Goal: Task Accomplishment & Management: Use online tool/utility

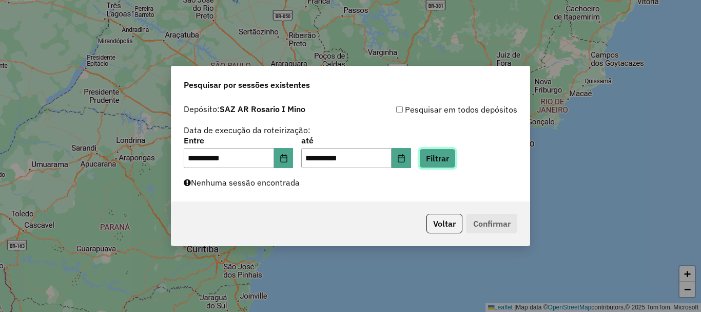
click at [456, 162] on button "Filtrar" at bounding box center [437, 158] width 36 height 20
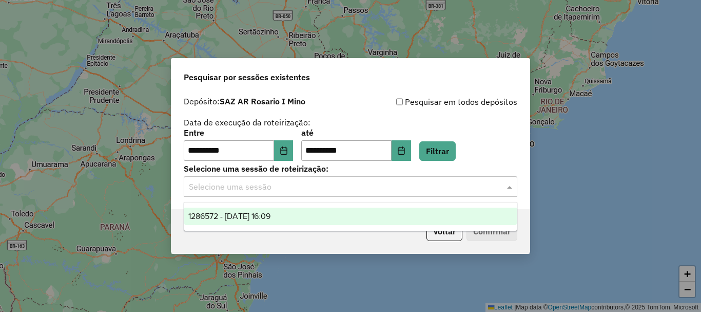
click at [508, 189] on span at bounding box center [511, 186] width 13 height 12
click at [232, 215] on span "1286572 - 02/10/2025 16:09" at bounding box center [229, 215] width 82 height 9
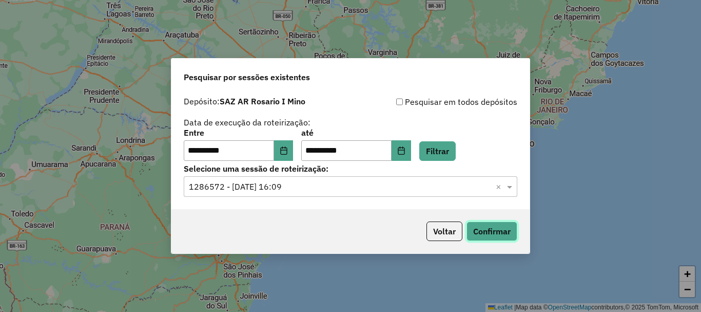
click at [496, 237] on button "Confirmar" at bounding box center [492, 231] width 51 height 20
click at [486, 227] on button "Confirmar" at bounding box center [492, 231] width 51 height 20
click at [480, 231] on button "Confirmar" at bounding box center [492, 231] width 51 height 20
click at [476, 232] on button "Confirmar" at bounding box center [492, 231] width 51 height 20
click at [508, 235] on button "Confirmar" at bounding box center [492, 231] width 51 height 20
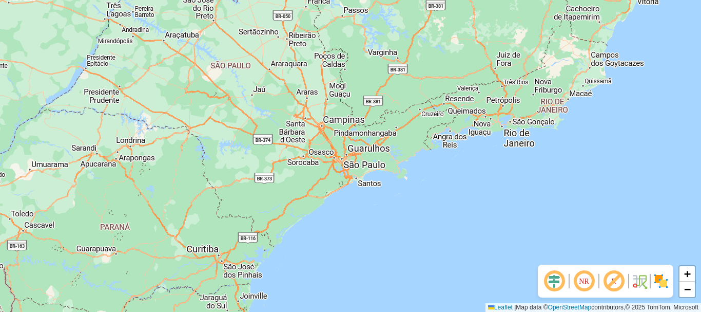
scroll to position [673, 0]
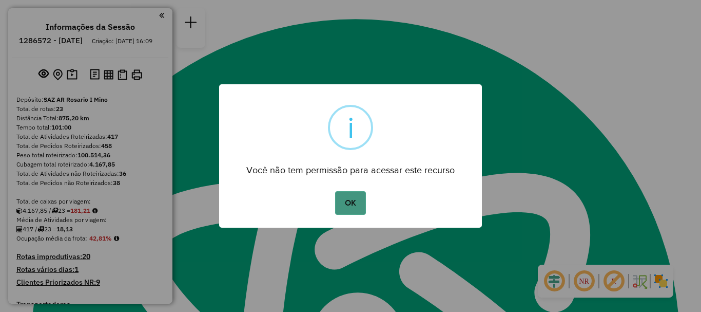
click at [354, 210] on button "OK" at bounding box center [350, 203] width 30 height 24
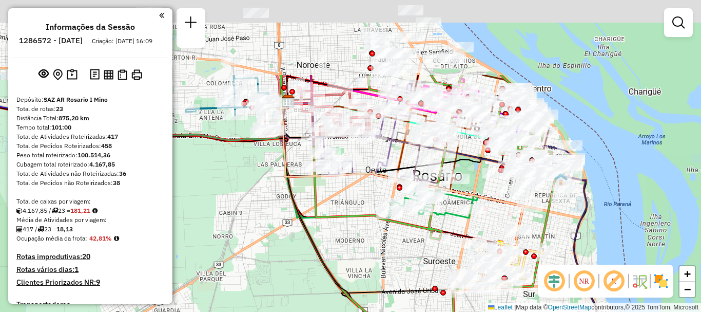
drag, startPoint x: 301, startPoint y: 145, endPoint x: 359, endPoint y: 251, distance: 120.8
click at [359, 251] on div "Janela de atendimento Grade de atendimento Capacidade Transportadoras Veículos …" at bounding box center [350, 156] width 701 height 312
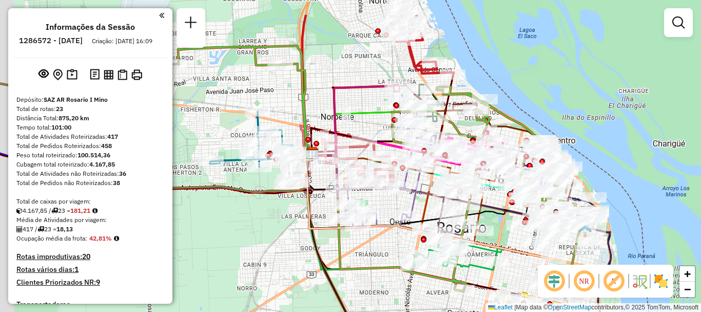
drag, startPoint x: 286, startPoint y: 242, endPoint x: 291, endPoint y: 257, distance: 14.9
click at [291, 257] on div "Janela de atendimento Grade de atendimento Capacidade Transportadoras Veículos …" at bounding box center [350, 156] width 701 height 312
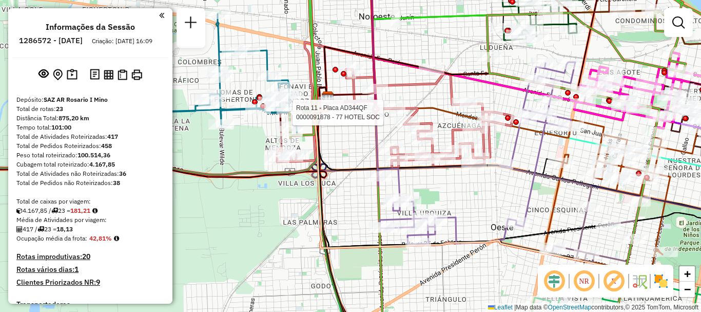
select select "**********"
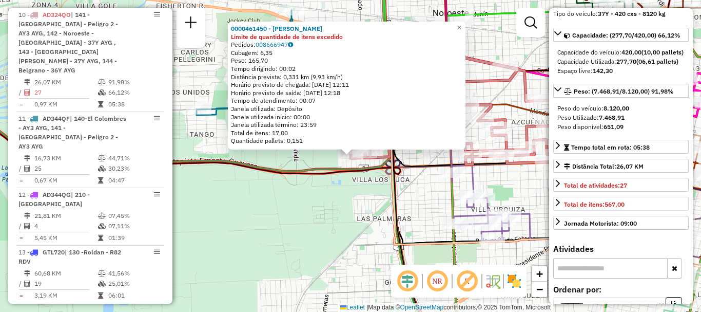
scroll to position [172, 0]
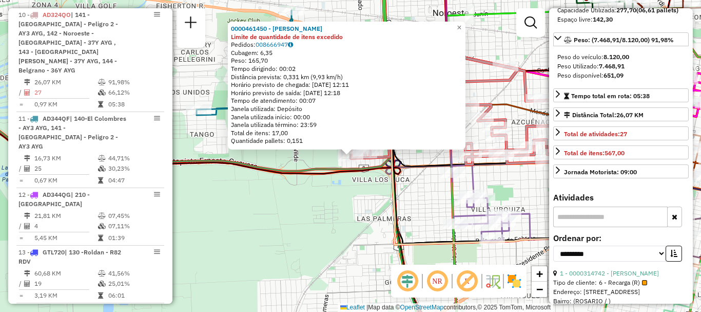
click at [427, 206] on div "0000461450 - BENITEZ DIANA CAROLINA Limite de quantidade de itens excedido Pedi…" at bounding box center [350, 156] width 701 height 312
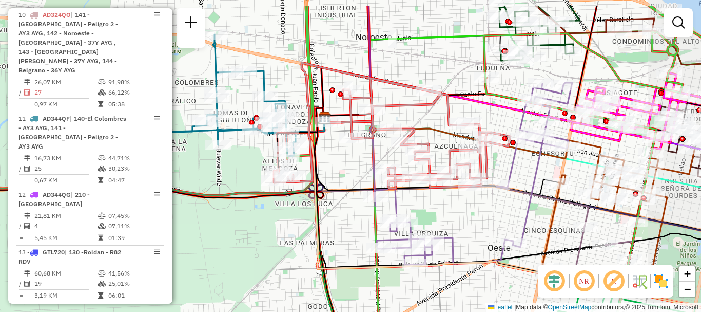
drag, startPoint x: 341, startPoint y: 179, endPoint x: 331, endPoint y: 180, distance: 10.3
click at [331, 180] on div "Janela de atendimento Grade de atendimento Capacidade Transportadoras Veículos …" at bounding box center [350, 156] width 701 height 312
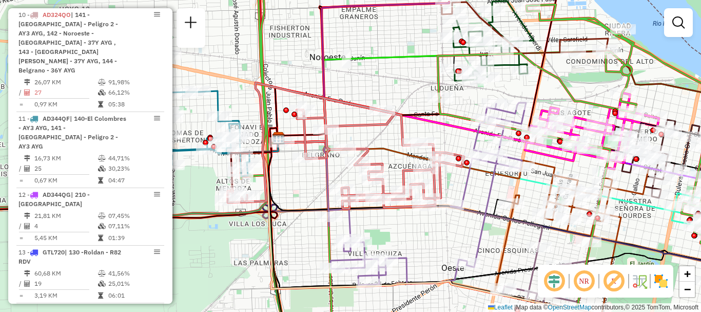
click at [396, 260] on icon at bounding box center [427, 194] width 197 height 182
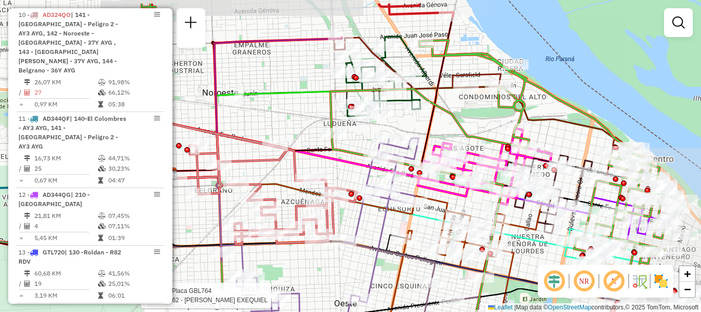
drag, startPoint x: 444, startPoint y: 237, endPoint x: 338, endPoint y: 272, distance: 110.9
click at [338, 272] on div "Rota 22 - Placa GBL764 0000496400 - ALVARES NATALIA AYELEN Rota 22 - Placa GBL7…" at bounding box center [350, 156] width 701 height 312
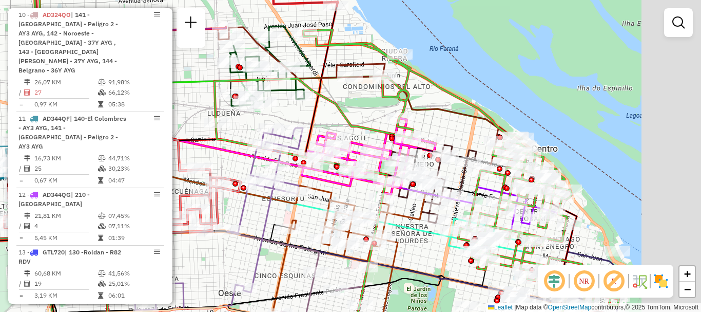
drag, startPoint x: 519, startPoint y: 251, endPoint x: 338, endPoint y: 237, distance: 181.2
click at [338, 237] on icon at bounding box center [349, 258] width 154 height 148
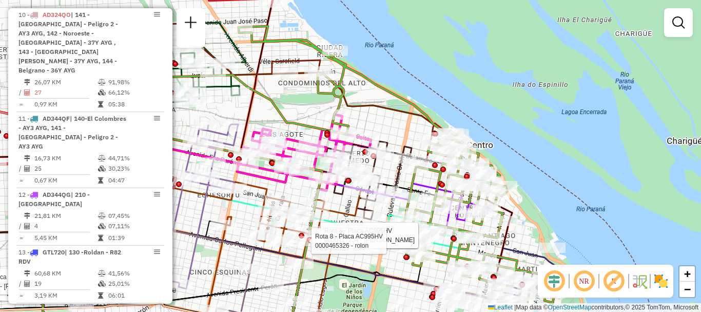
click at [384, 271] on icon at bounding box center [280, 251] width 611 height 183
select select "**********"
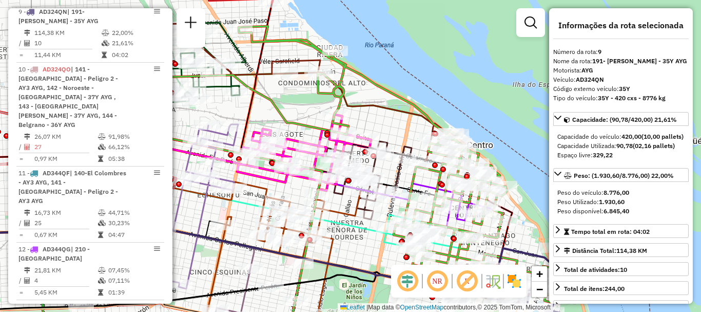
scroll to position [853, 0]
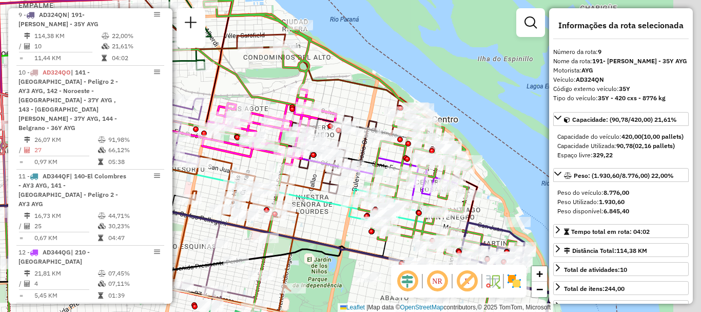
drag, startPoint x: 357, startPoint y: 258, endPoint x: 261, endPoint y: 193, distance: 115.3
click at [267, 198] on div "Janela de atendimento Grade de atendimento Capacidade Transportadoras Veículos …" at bounding box center [350, 156] width 701 height 312
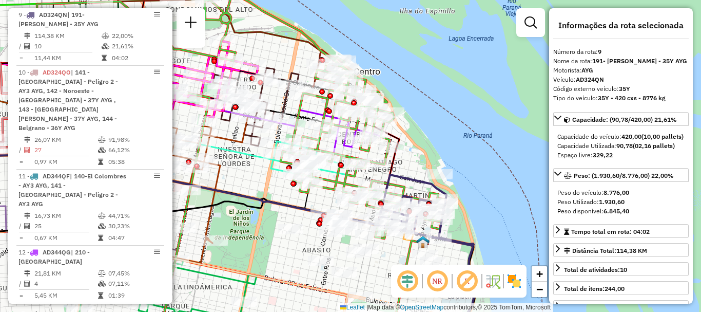
drag, startPoint x: 307, startPoint y: 216, endPoint x: 206, endPoint y: 166, distance: 112.3
click at [206, 166] on icon at bounding box center [192, 242] width 564 height 176
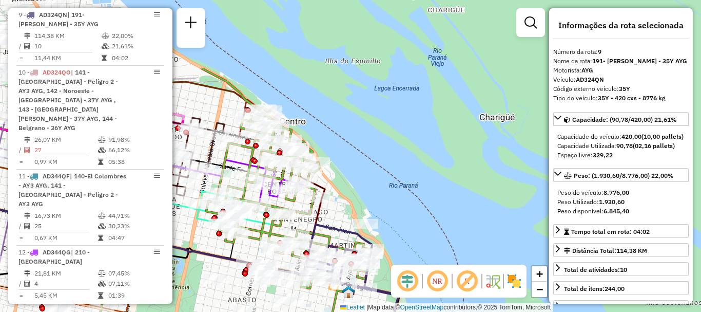
drag, startPoint x: 338, startPoint y: 195, endPoint x: 365, endPoint y: 294, distance: 103.1
click at [365, 293] on div at bounding box center [365, 288] width 26 height 10
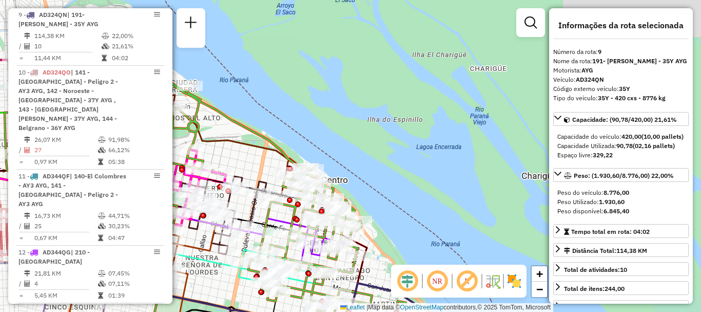
drag, startPoint x: 333, startPoint y: 233, endPoint x: 364, endPoint y: 275, distance: 52.5
click at [364, 275] on icon at bounding box center [369, 289] width 56 height 126
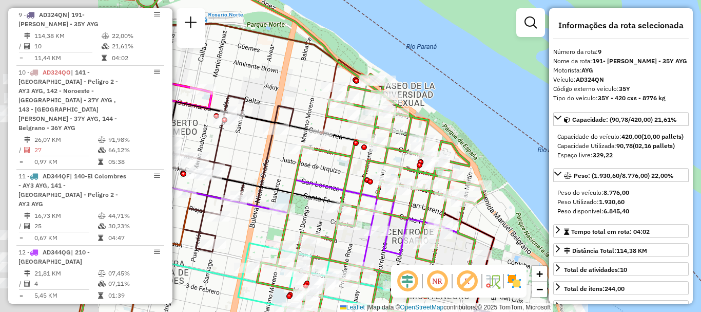
drag, startPoint x: 256, startPoint y: 205, endPoint x: 362, endPoint y: 186, distance: 108.0
click at [362, 186] on icon at bounding box center [259, 136] width 449 height 374
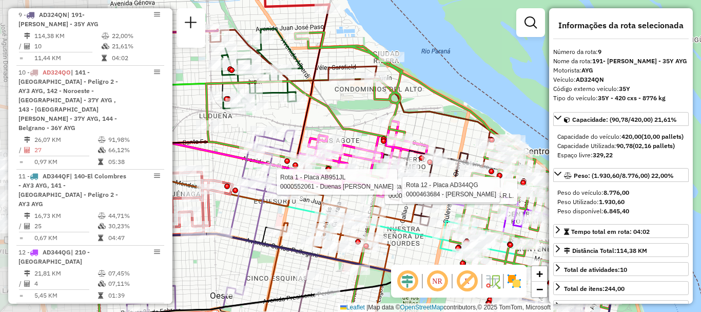
drag, startPoint x: 266, startPoint y: 182, endPoint x: 420, endPoint y: 199, distance: 154.9
click at [417, 187] on div at bounding box center [405, 182] width 26 height 10
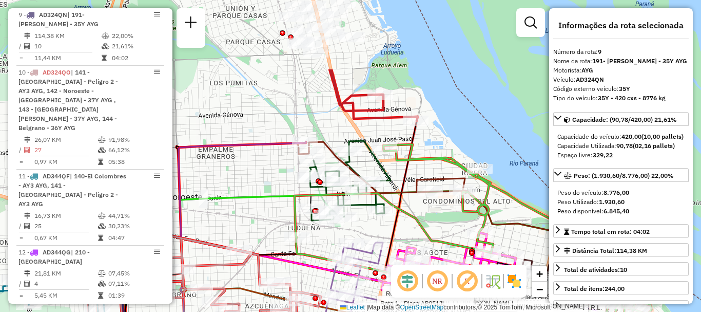
drag, startPoint x: 332, startPoint y: 75, endPoint x: 396, endPoint y: 167, distance: 112.1
click at [399, 172] on icon at bounding box center [274, 199] width 285 height 157
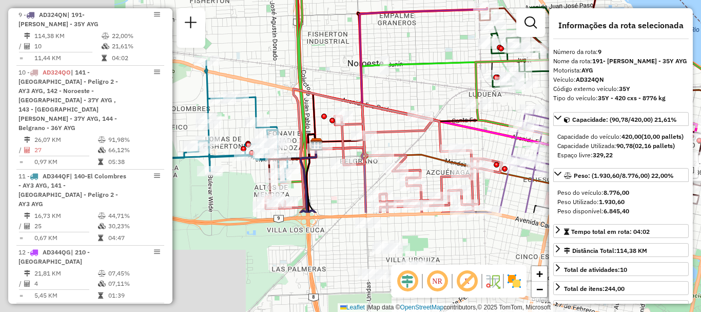
drag, startPoint x: 296, startPoint y: 247, endPoint x: 480, endPoint y: 116, distance: 226.8
click at [480, 116] on icon at bounding box center [472, 70] width 721 height 283
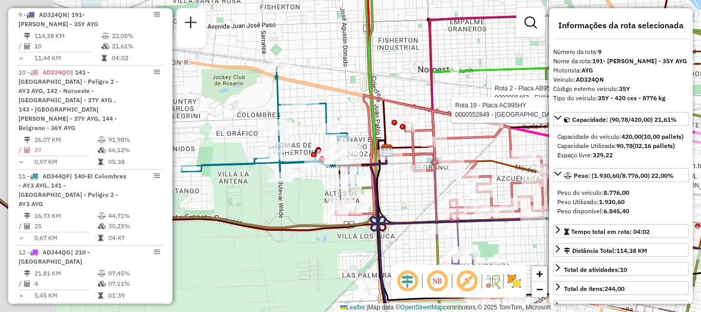
drag, startPoint x: 371, startPoint y: 147, endPoint x: 427, endPoint y: 152, distance: 56.2
click at [427, 152] on icon at bounding box center [410, 148] width 49 height 13
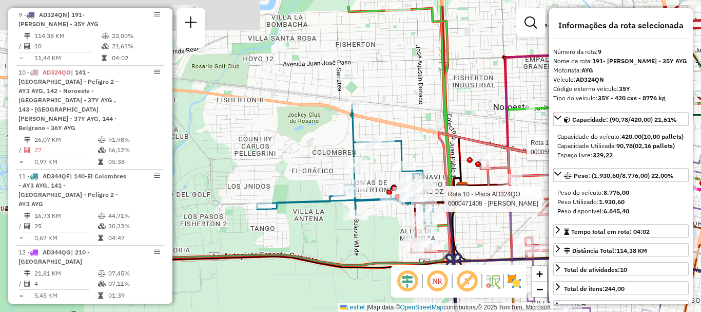
drag, startPoint x: 436, startPoint y: 174, endPoint x: 459, endPoint y: 184, distance: 26.0
click at [459, 184] on icon at bounding box center [647, 279] width 400 height 202
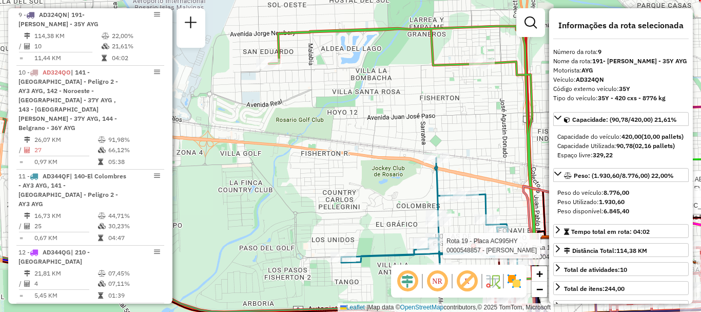
drag, startPoint x: 456, startPoint y: 185, endPoint x: 452, endPoint y: 137, distance: 48.0
click at [459, 141] on div "Rota 19 - Placa AC995HY 0000415723 - FERTA GASTRONOMIA S.R.L. Rota 12 - Placa A…" at bounding box center [350, 156] width 701 height 312
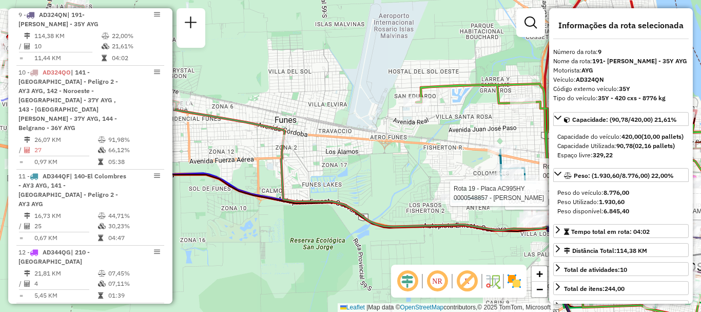
drag, startPoint x: 420, startPoint y: 215, endPoint x: 478, endPoint y: 221, distance: 58.3
click at [478, 221] on div "Rota 19 - Placa AC995HY 0000415723 - FERTA GASTRONOMIA S.R.L. Rota 12 - Placa A…" at bounding box center [350, 156] width 701 height 312
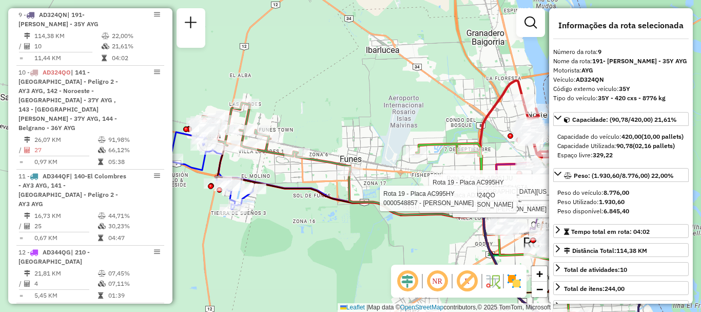
click at [441, 245] on div "Rota 19 - Placa AC995HY 0000415723 - FERTA GASTRONOMIA S.R.L. Rota 12 - Placa A…" at bounding box center [350, 156] width 701 height 312
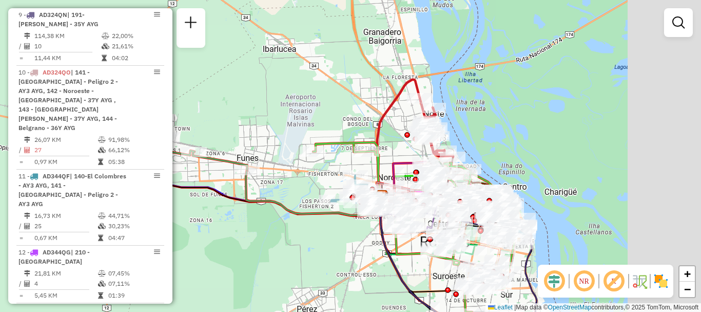
drag, startPoint x: 427, startPoint y: 243, endPoint x: 316, endPoint y: 239, distance: 110.4
click at [316, 239] on div "Janela de atendimento Grade de atendimento Capacidade Transportadoras Veículos …" at bounding box center [350, 156] width 701 height 312
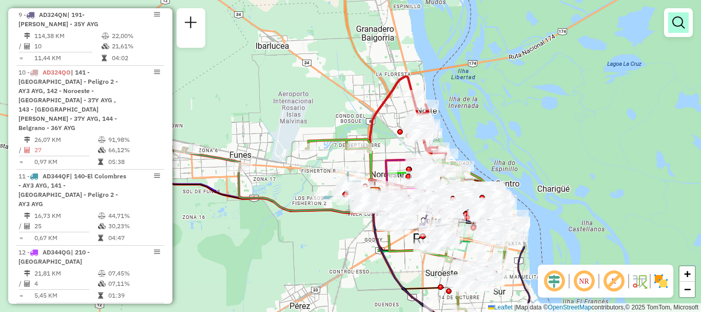
click at [679, 21] on em at bounding box center [678, 22] width 12 height 12
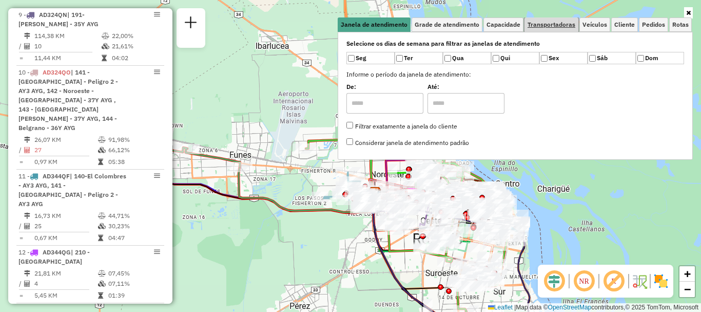
click at [545, 27] on span "Transportadoras" at bounding box center [552, 25] width 48 height 6
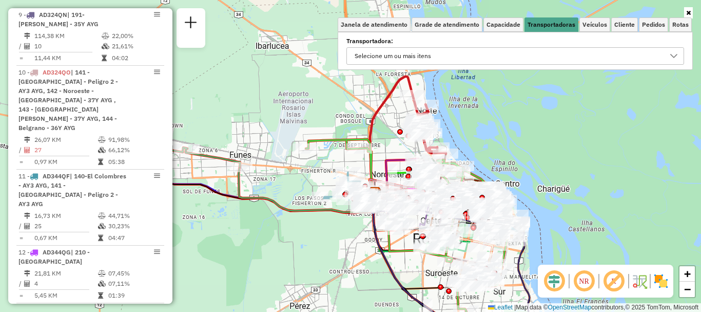
click at [671, 56] on icon at bounding box center [674, 56] width 8 height 8
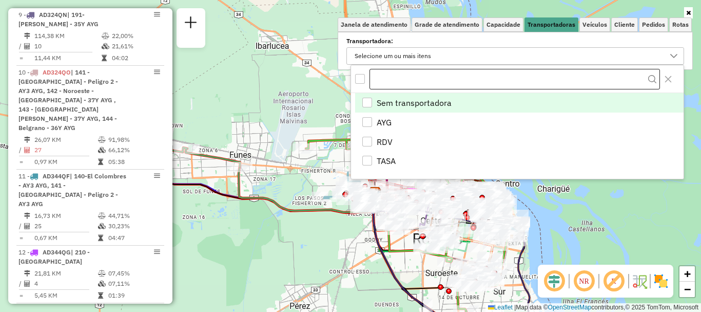
scroll to position [6, 35]
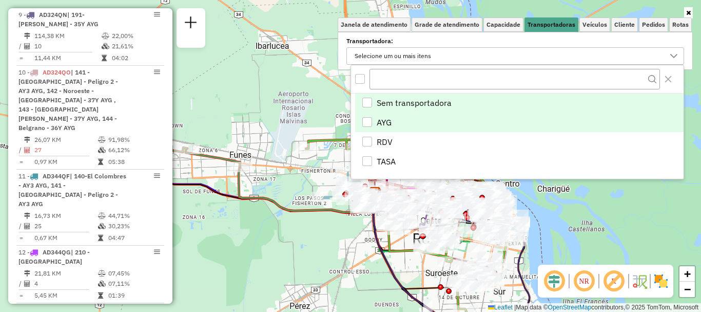
click at [370, 119] on div "AYG" at bounding box center [367, 122] width 10 height 10
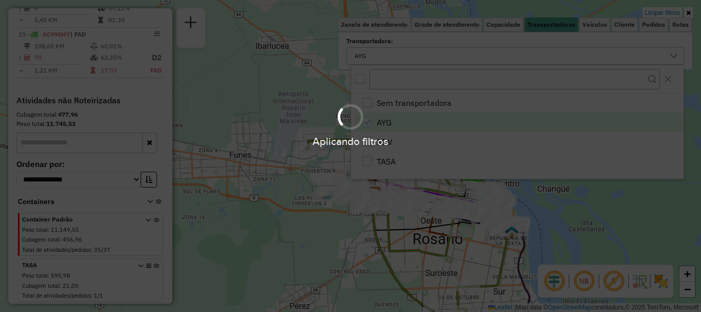
scroll to position [547, 0]
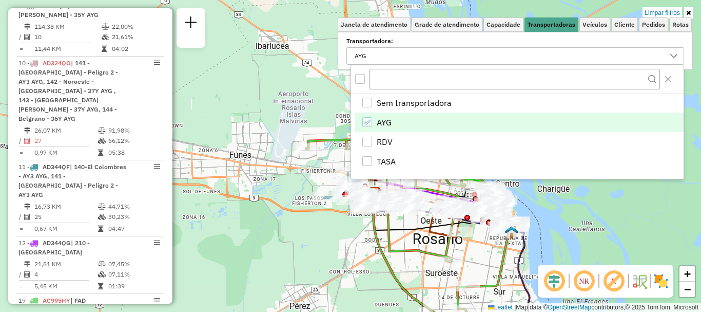
click at [409, 268] on div "Limpar filtros Janela de atendimento Grade de atendimento Capacidade Transporta…" at bounding box center [350, 156] width 701 height 312
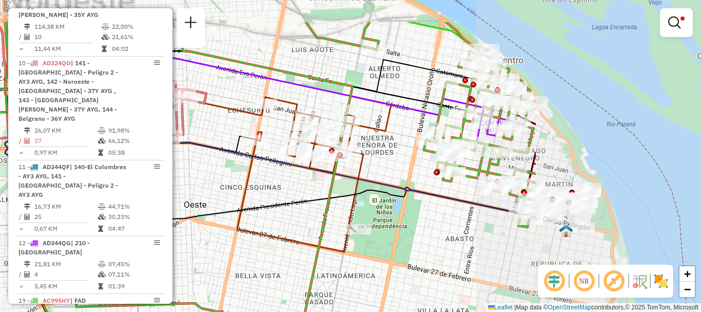
drag, startPoint x: 441, startPoint y: 180, endPoint x: 249, endPoint y: 219, distance: 196.3
click at [249, 219] on div "Limpar filtros Janela de atendimento Grade de atendimento Capacidade Transporta…" at bounding box center [350, 156] width 701 height 312
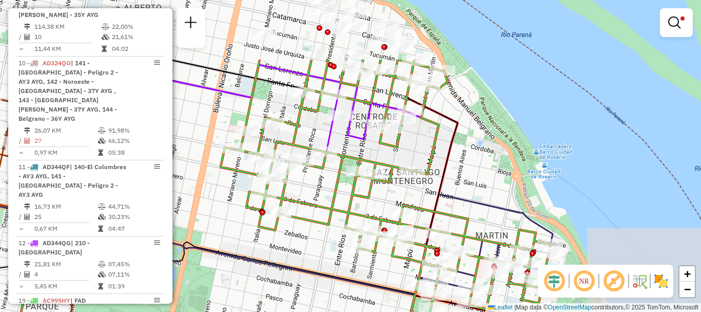
drag, startPoint x: 602, startPoint y: 241, endPoint x: 444, endPoint y: 332, distance: 181.9
click at [444, 311] on html "Aplicando filtros Pop-up bloqueado! Seu navegador bloqueou automáticamente a ab…" at bounding box center [350, 156] width 701 height 312
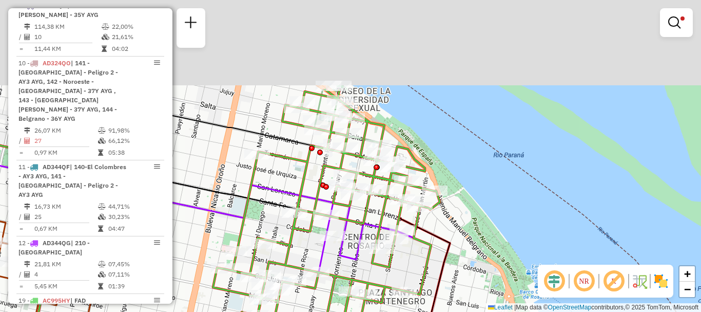
click at [402, 311] on html "Aplicando filtros Pop-up bloqueado! Seu navegador bloqueou automáticamente a ab…" at bounding box center [350, 156] width 701 height 312
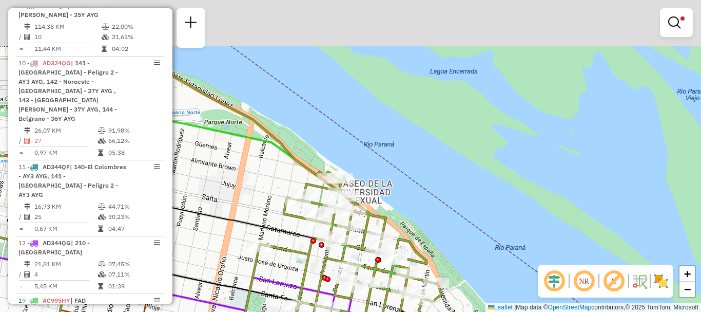
drag, startPoint x: 365, startPoint y: 218, endPoint x: 364, endPoint y: 293, distance: 74.9
click at [367, 302] on icon at bounding box center [196, 248] width 531 height 374
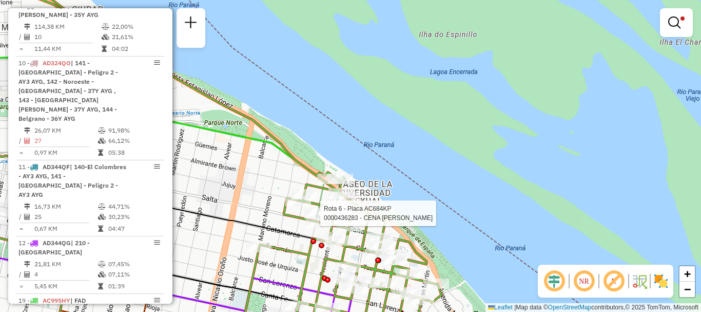
select select "**********"
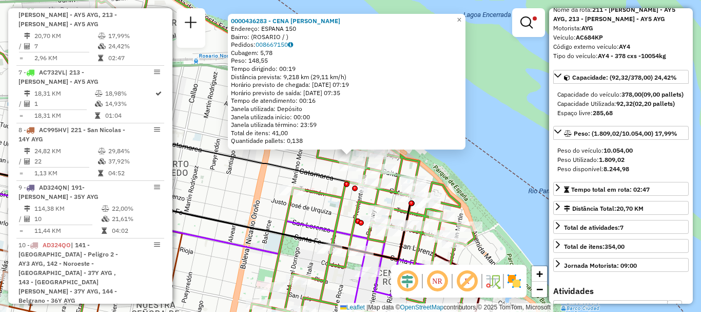
scroll to position [103, 0]
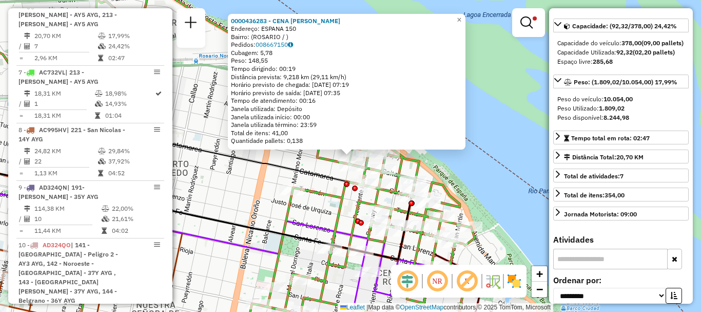
click at [529, 229] on div "0000436283 - CENA MICAELA SOLEDAD Endereço: ESPANA 150 Bairro: (ROSARIO / ) Ped…" at bounding box center [350, 156] width 701 height 312
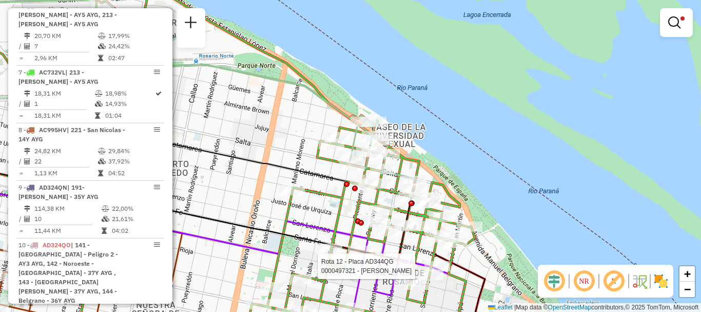
select select "**********"
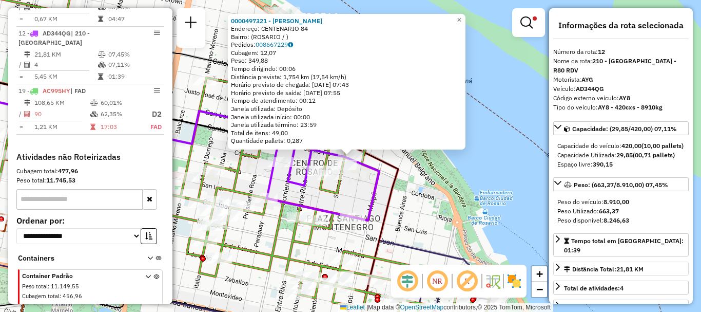
scroll to position [51, 0]
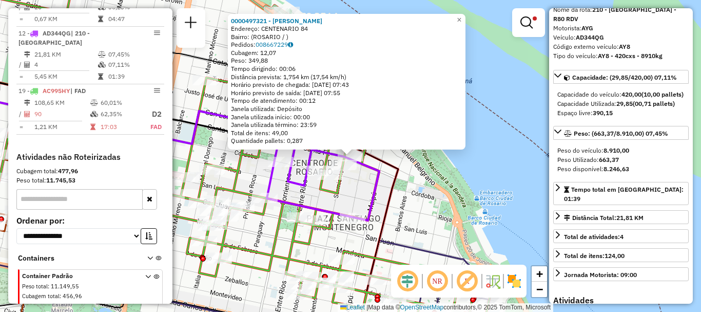
click at [492, 240] on div "0000497321 - Manzur Fortunato Alberto Endereço: CENTENARIO 84 Bairro: (ROSARIO …" at bounding box center [350, 156] width 701 height 312
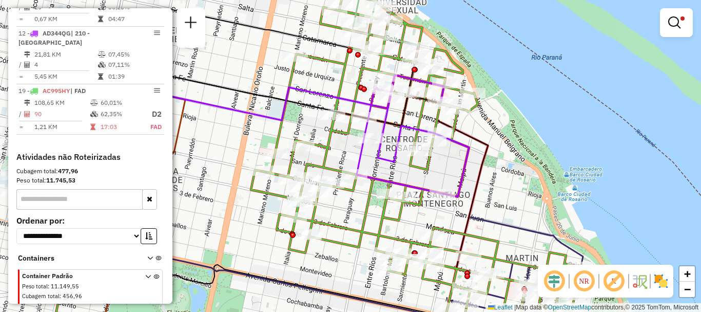
drag, startPoint x: 341, startPoint y: 246, endPoint x: 517, endPoint y: 203, distance: 181.3
click at [502, 207] on icon at bounding box center [301, 132] width 562 height 374
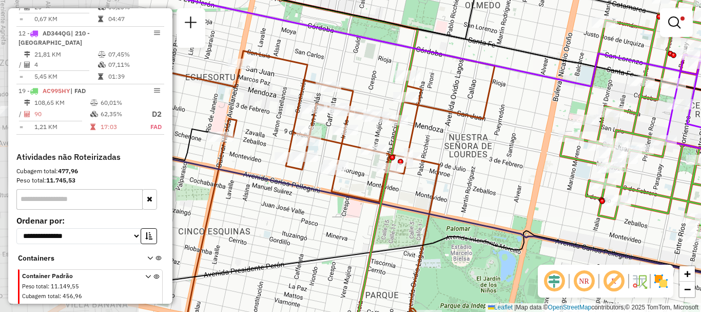
drag, startPoint x: 389, startPoint y: 244, endPoint x: 524, endPoint y: 249, distance: 134.6
click at [524, 249] on icon at bounding box center [426, 260] width 662 height 60
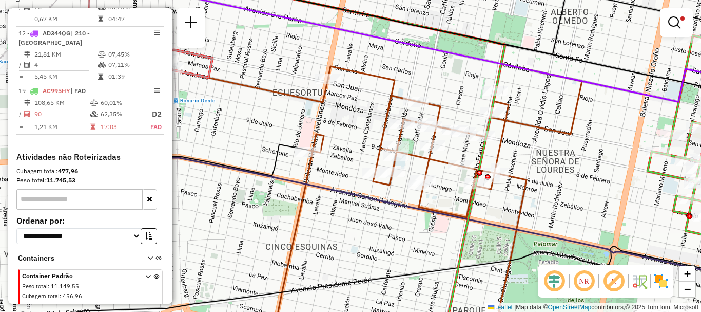
drag, startPoint x: 457, startPoint y: 232, endPoint x: 481, endPoint y: 216, distance: 28.5
click at [487, 222] on div "Limpar filtros Janela de atendimento Grade de atendimento Capacidade Transporta…" at bounding box center [350, 156] width 701 height 312
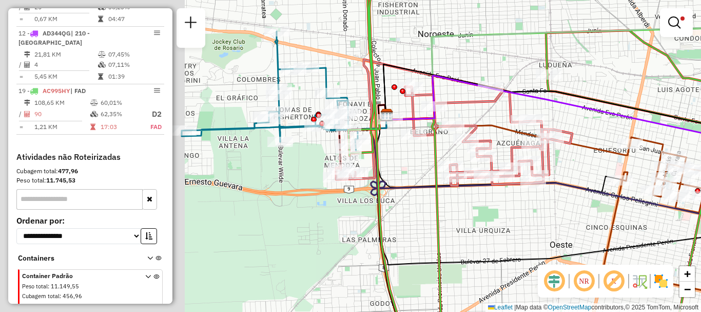
drag, startPoint x: 267, startPoint y: 213, endPoint x: 496, endPoint y: 217, distance: 229.0
click at [496, 217] on div "Limpar filtros Janela de atendimento Grade de atendimento Capacidade Transporta…" at bounding box center [350, 156] width 701 height 312
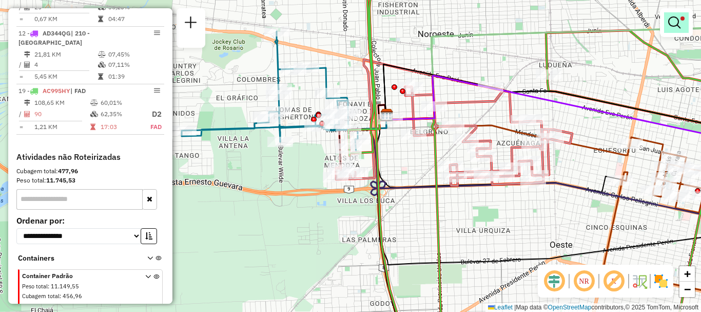
click at [675, 20] on em at bounding box center [674, 22] width 12 height 12
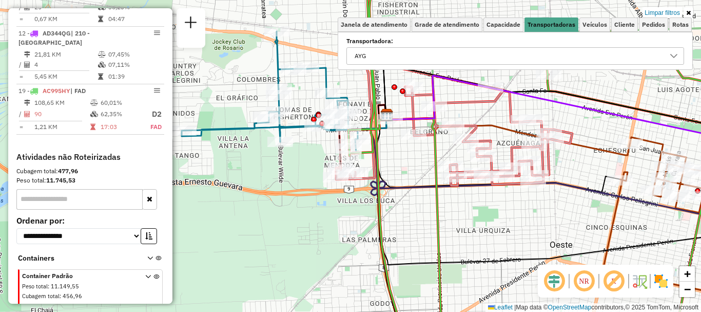
click at [673, 53] on icon at bounding box center [674, 56] width 8 height 8
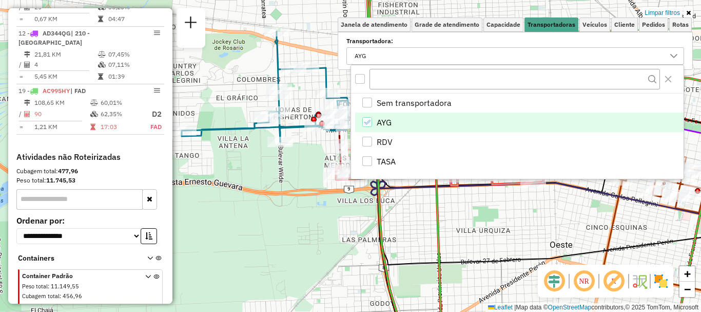
click at [368, 120] on icon "AYG" at bounding box center [366, 122] width 7 height 7
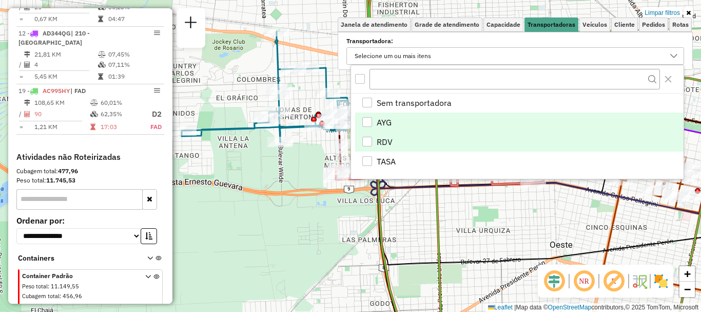
click at [363, 137] on div "RDV" at bounding box center [367, 142] width 10 height 10
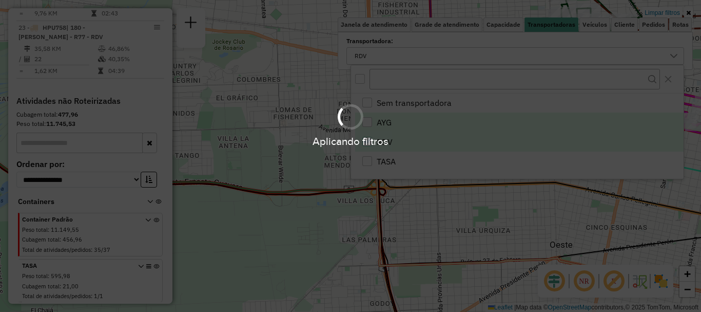
scroll to position [614, 0]
click at [519, 240] on div "Aplicando filtros" at bounding box center [350, 156] width 701 height 312
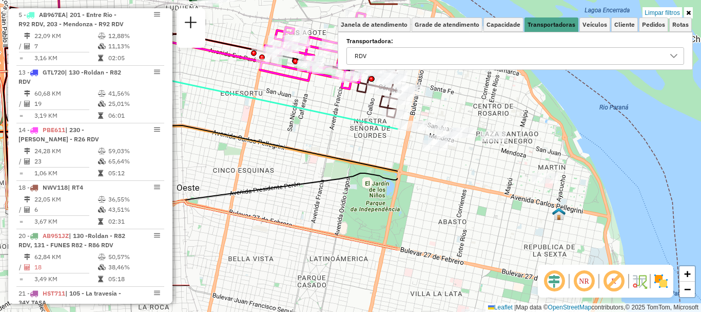
drag, startPoint x: 285, startPoint y: 159, endPoint x: 204, endPoint y: 157, distance: 81.7
click at [204, 157] on div "Limpar filtros Janela de atendimento Grade de atendimento Capacidade Transporta…" at bounding box center [350, 156] width 701 height 312
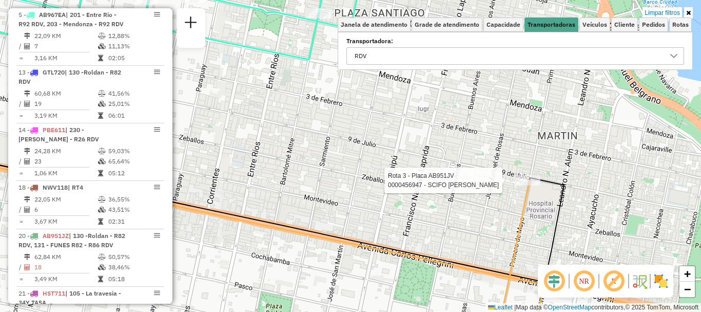
select select "**********"
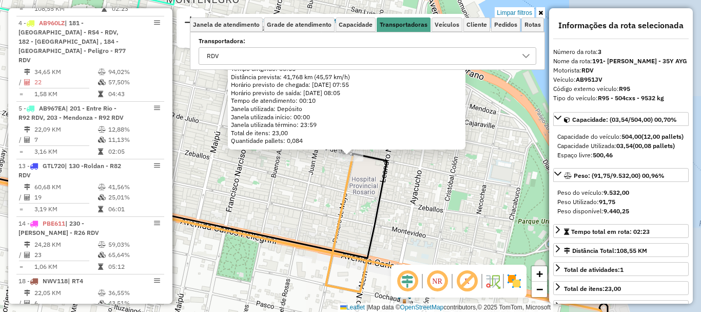
scroll to position [480, 0]
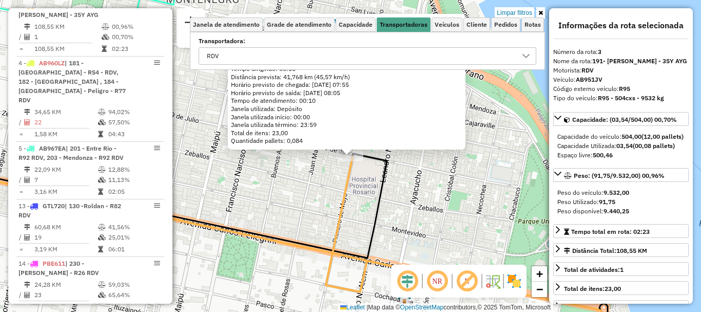
click at [509, 203] on div "0000456947 - SCIFO MARCELO MAXIMILIANO Endereço: 9 DE julio 0501 Bairro: (ROSAR…" at bounding box center [350, 156] width 701 height 312
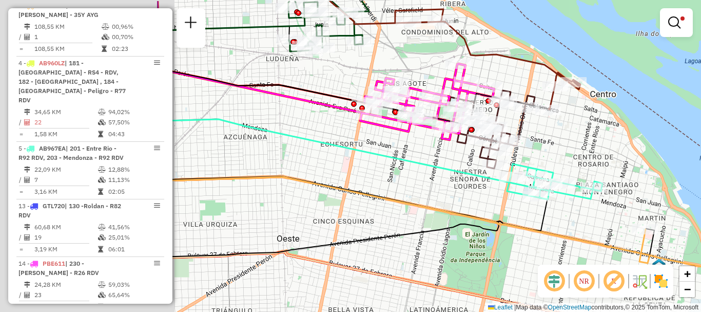
drag, startPoint x: 348, startPoint y: 191, endPoint x: 603, endPoint y: 224, distance: 256.8
click at [603, 224] on div "Limpar filtros Janela de atendimento Grade de atendimento Capacidade Transporta…" at bounding box center [350, 156] width 701 height 312
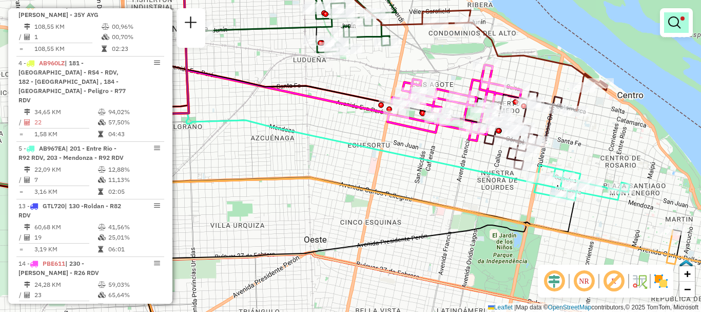
click at [670, 21] on em at bounding box center [674, 22] width 12 height 12
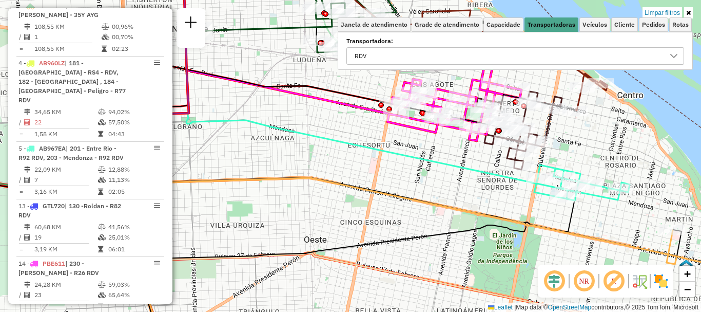
click at [675, 54] on icon at bounding box center [674, 56] width 8 height 8
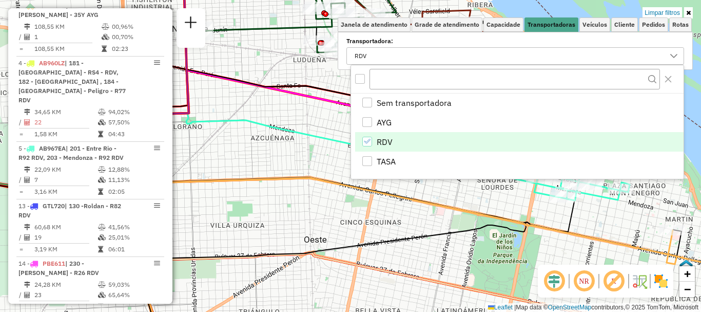
click at [367, 141] on icon "RDV" at bounding box center [366, 141] width 7 height 7
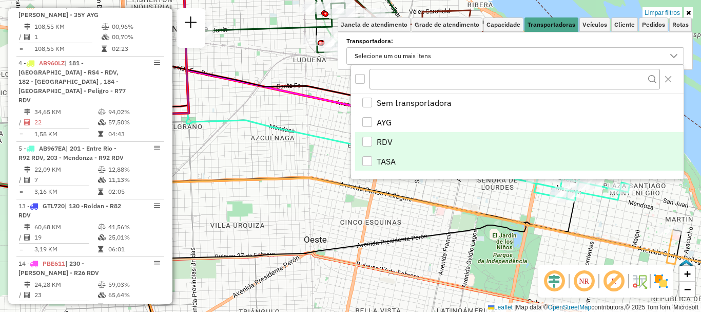
click at [368, 163] on div "TASA" at bounding box center [367, 161] width 10 height 10
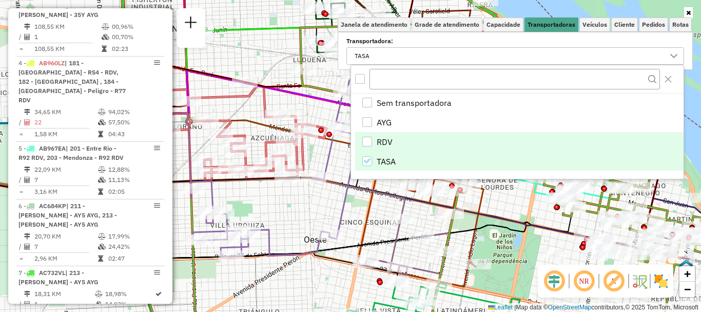
click at [361, 197] on div "Janela de atendimento Grade de atendimento Capacidade Transportadoras Veículos …" at bounding box center [350, 156] width 701 height 312
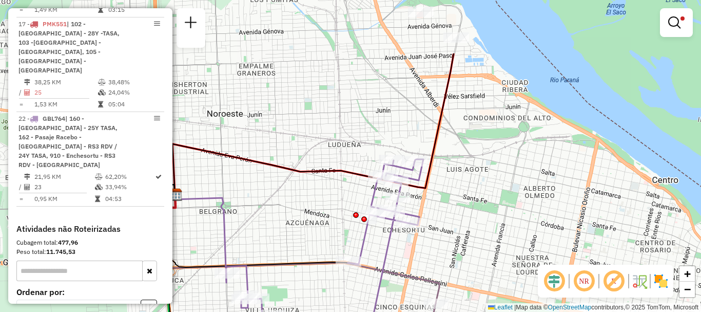
drag, startPoint x: 345, startPoint y: 206, endPoint x: 380, endPoint y: 291, distance: 91.6
click at [380, 291] on icon at bounding box center [324, 250] width 197 height 182
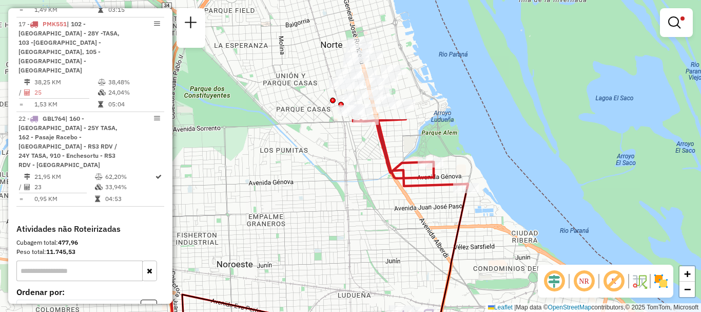
drag, startPoint x: 440, startPoint y: 234, endPoint x: 441, endPoint y: 332, distance: 98.1
click at [441, 311] on html "Aplicando filtros Pop-up bloqueado! Seu navegador bloqueou automáticamente a ab…" at bounding box center [350, 156] width 701 height 312
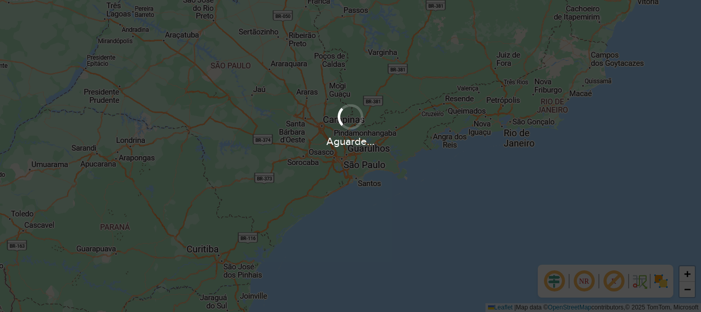
scroll to position [673, 0]
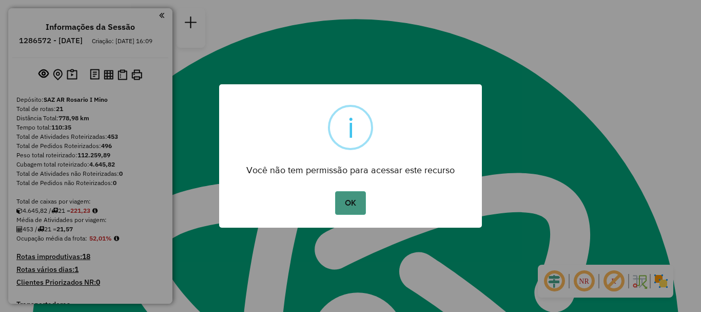
click at [363, 203] on button "OK" at bounding box center [350, 203] width 30 height 24
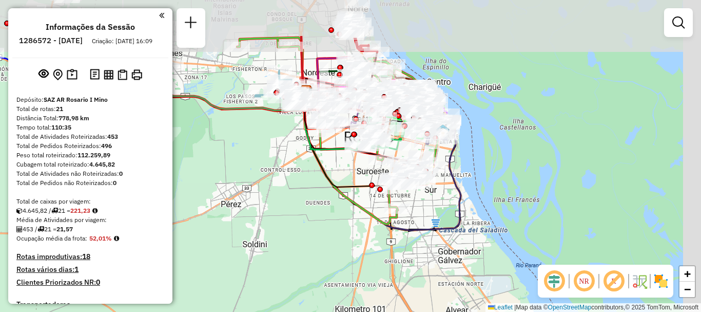
drag, startPoint x: 330, startPoint y: 140, endPoint x: 211, endPoint y: 204, distance: 134.8
click at [211, 204] on div "Janela de atendimento Grade de atendimento Capacidade Transportadoras Veículos …" at bounding box center [350, 156] width 701 height 312
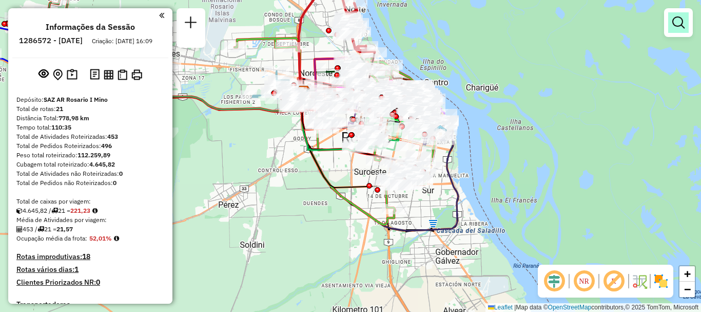
click at [674, 22] on em at bounding box center [678, 22] width 12 height 12
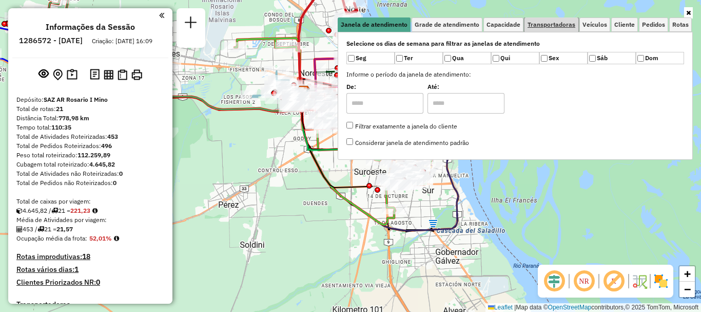
click at [544, 18] on link "Transportadoras" at bounding box center [552, 24] width 54 height 14
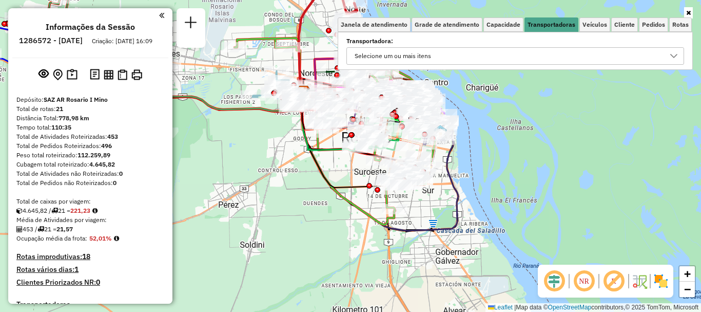
click at [669, 53] on div at bounding box center [674, 56] width 20 height 16
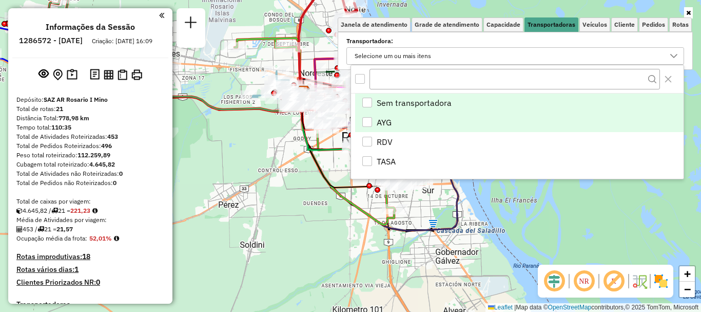
click at [368, 120] on div "AYG" at bounding box center [367, 122] width 10 height 10
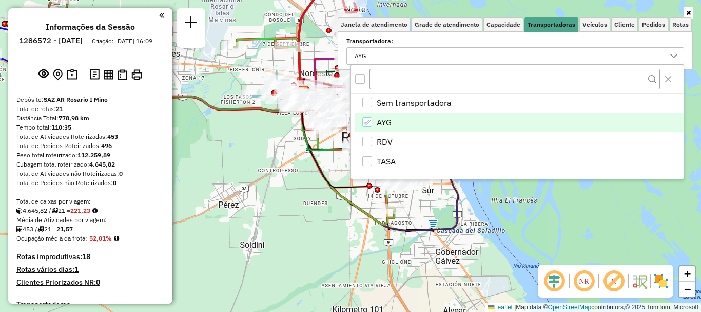
click at [303, 187] on div "Rota 18 - Placa PLF968 0000551541 - Ojeda Romina Noelia Janela de atendimento G…" at bounding box center [350, 156] width 701 height 312
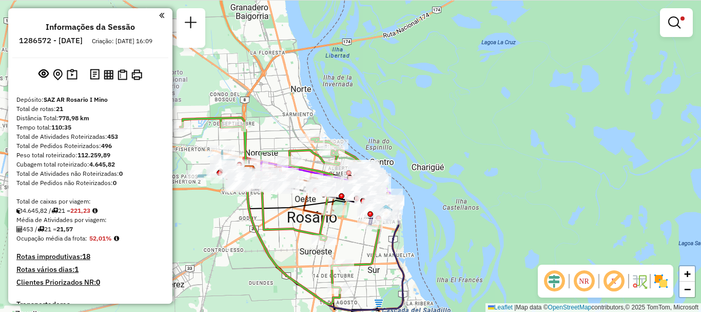
drag, startPoint x: 332, startPoint y: 168, endPoint x: 277, endPoint y: 248, distance: 96.4
click at [277, 248] on div "Limpar filtros Janela de atendimento Grade de atendimento Capacidade Transporta…" at bounding box center [350, 156] width 701 height 312
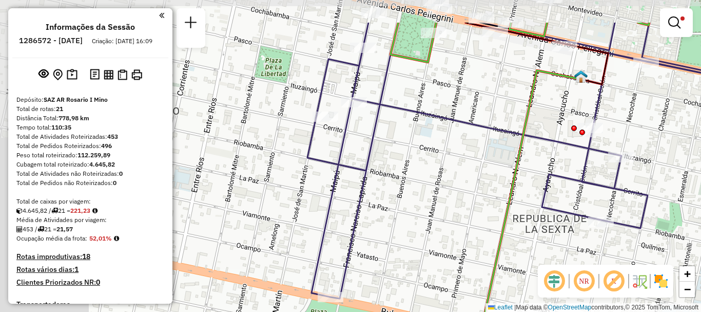
drag, startPoint x: 341, startPoint y: 146, endPoint x: 520, endPoint y: 200, distance: 186.6
click at [520, 200] on div "Limpar filtros Janela de atendimento Grade de atendimento Capacidade Transporta…" at bounding box center [350, 156] width 701 height 312
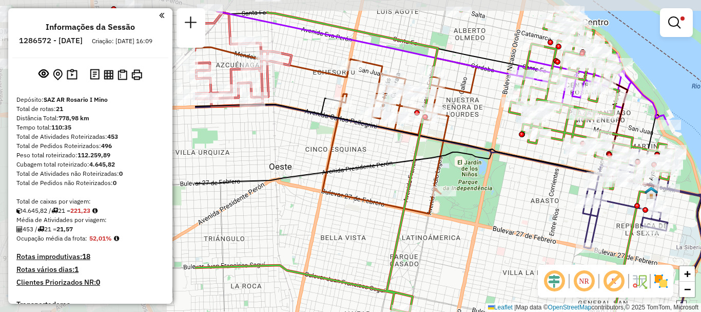
drag, startPoint x: 243, startPoint y: 165, endPoint x: 515, endPoint y: 210, distance: 276.3
click at [514, 209] on div "Limpar filtros Janela de atendimento Grade de atendimento Capacidade Transporta…" at bounding box center [350, 156] width 701 height 312
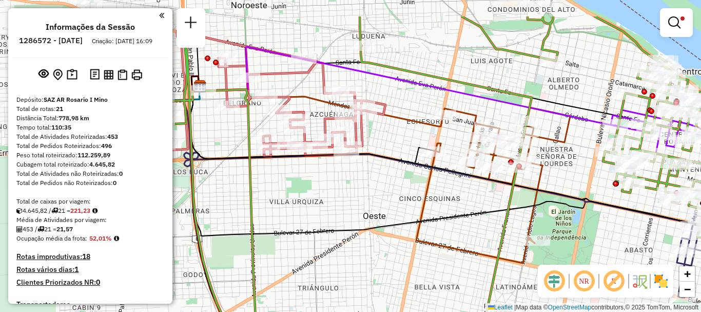
drag, startPoint x: 380, startPoint y: 193, endPoint x: 468, endPoint y: 241, distance: 99.9
click at [468, 241] on div "Limpar filtros Janela de atendimento Grade de atendimento Capacidade Transporta…" at bounding box center [350, 156] width 701 height 312
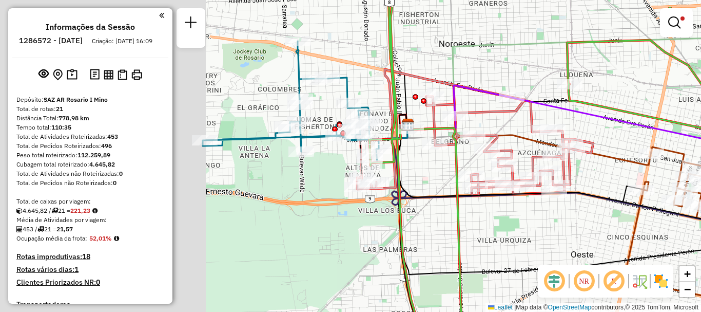
drag, startPoint x: 369, startPoint y: 222, endPoint x: 582, endPoint y: 262, distance: 217.2
click at [582, 262] on icon at bounding box center [646, 247] width 509 height 266
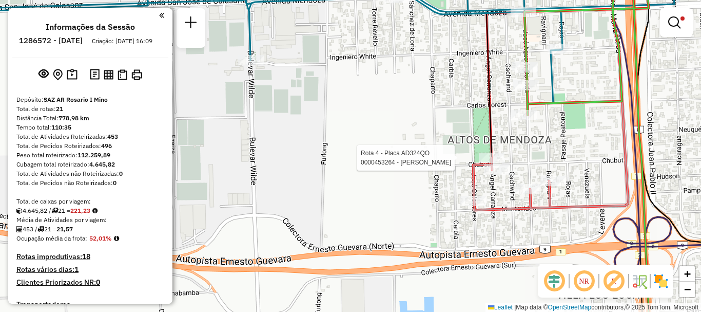
select select "**********"
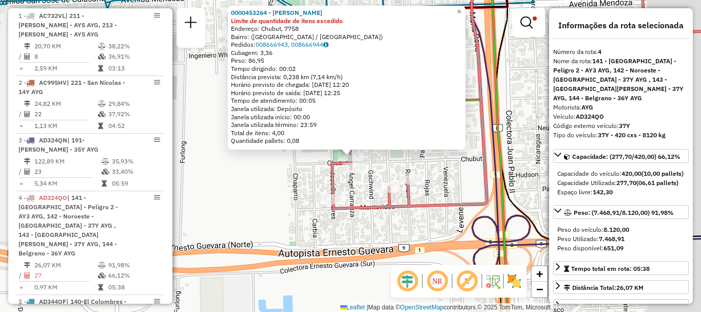
scroll to position [529, 0]
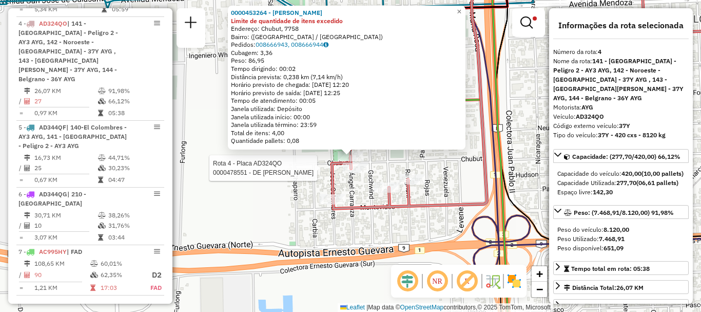
click at [360, 173] on div at bounding box center [356, 168] width 26 height 10
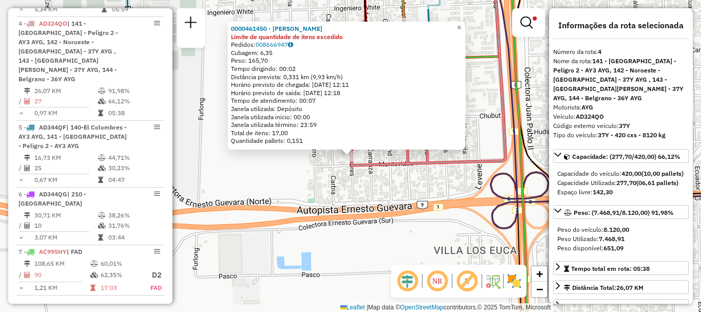
click at [349, 189] on div "0000461450 - BENITEZ DIANA CAROLINA Limite de quantidade de itens excedido Pedi…" at bounding box center [350, 156] width 701 height 312
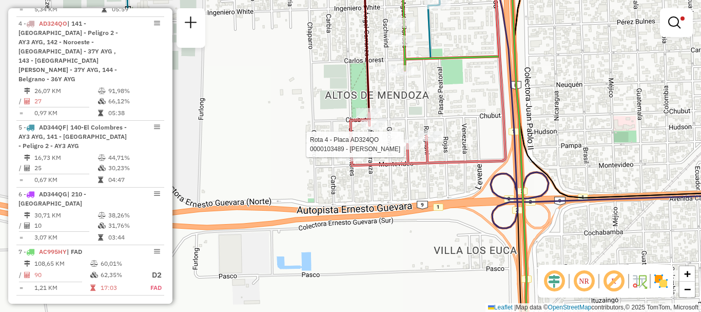
select select "**********"
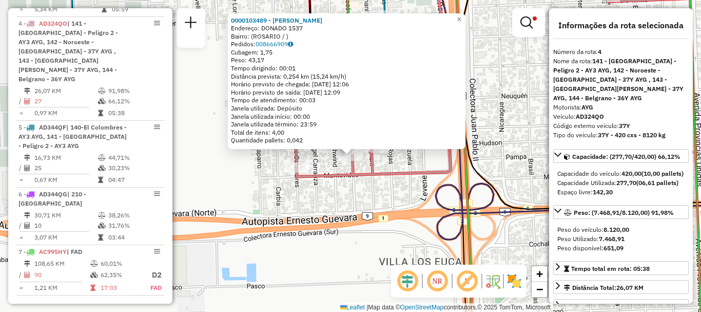
click at [389, 165] on div "0000103489 - GONZALEZ DOM Endereço: DONADO 1537 Bairro: (ROSARIO / ) Pedidos: 0…" at bounding box center [350, 156] width 701 height 312
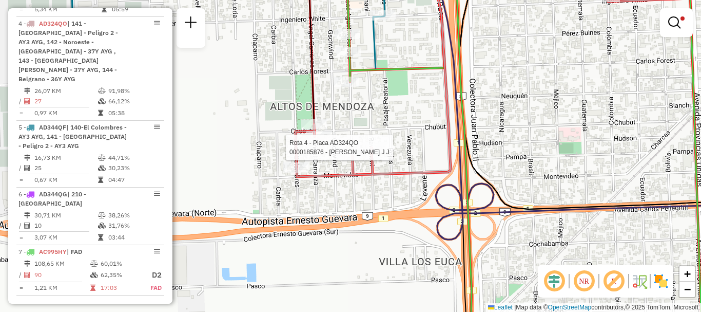
click at [378, 152] on div at bounding box center [376, 147] width 26 height 10
select select "**********"
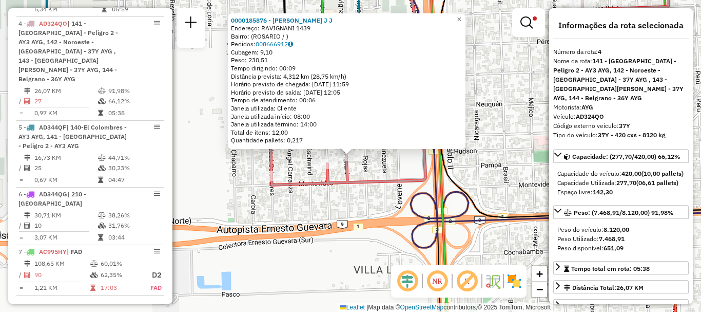
click at [382, 174] on div "0000185876 - AMICUCCI J J Endereço: RAVIGNANI 1439 Bairro: (ROSARIO / ) Pedidos…" at bounding box center [350, 156] width 701 height 312
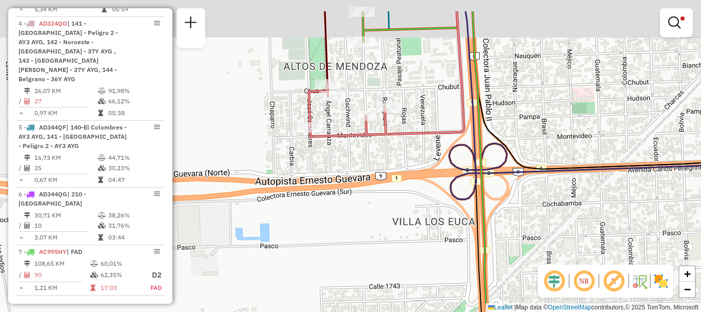
drag, startPoint x: 367, startPoint y: 142, endPoint x: 368, endPoint y: 188, distance: 46.7
click at [368, 188] on div "Limpar filtros Janela de atendimento Grade de atendimento Capacidade Transporta…" at bounding box center [350, 156] width 701 height 312
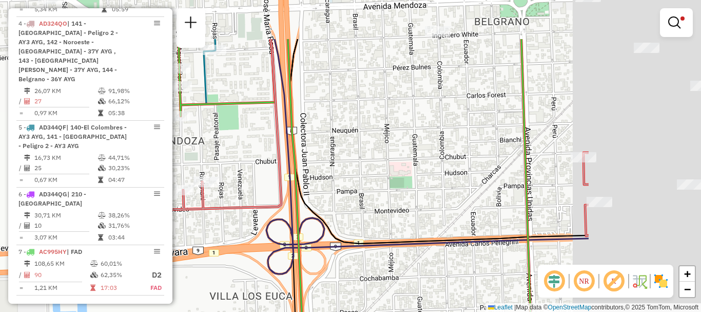
drag, startPoint x: 413, startPoint y: 120, endPoint x: 229, endPoint y: 192, distance: 197.2
click at [229, 192] on div "Limpar filtros Janela de atendimento Grade de atendimento Capacidade Transporta…" at bounding box center [350, 156] width 701 height 312
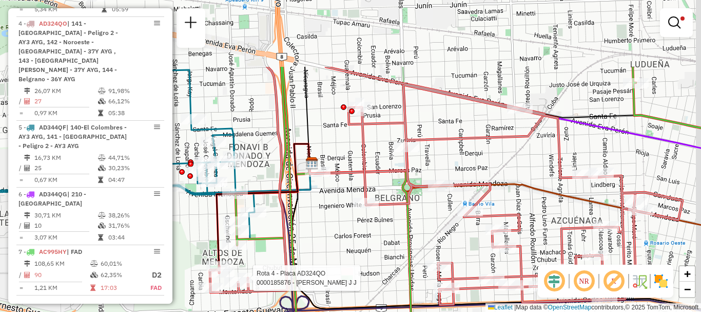
drag, startPoint x: 352, startPoint y: 176, endPoint x: 327, endPoint y: 267, distance: 94.6
click at [327, 267] on div "Rota 4 - Placa AD324QO 0000185876 - AMICUCCI J J Limpar filtros Janela de atend…" at bounding box center [350, 156] width 701 height 312
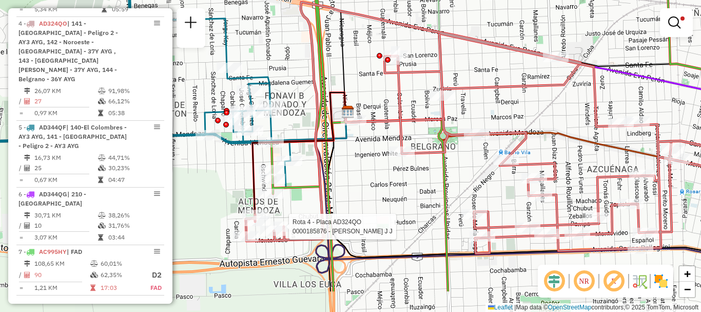
drag, startPoint x: 430, startPoint y: 152, endPoint x: 466, endPoint y: 101, distance: 62.7
click at [466, 101] on div "Rota 4 - Placa AD324QO 0000185876 - AMICUCCI J J Limpar filtros Janela de atend…" at bounding box center [350, 156] width 701 height 312
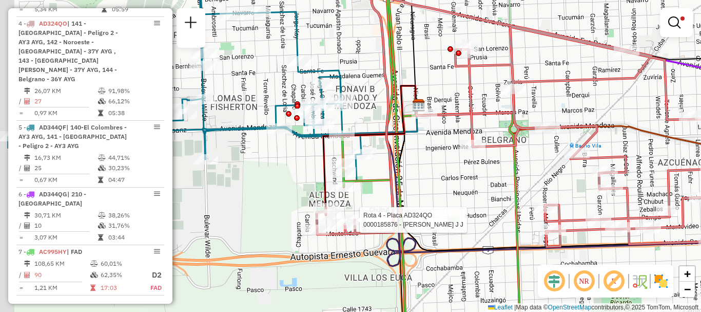
drag, startPoint x: 392, startPoint y: 174, endPoint x: 491, endPoint y: 167, distance: 98.8
click at [491, 167] on div "Rota 4 - Placa AD324QO 0000185876 - AMICUCCI J J Limpar filtros Janela de atend…" at bounding box center [350, 156] width 701 height 312
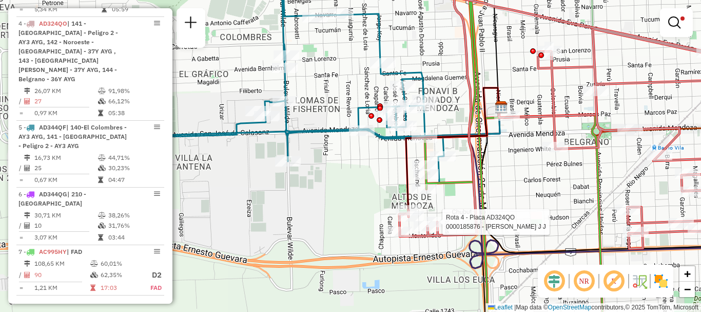
drag, startPoint x: 432, startPoint y: 192, endPoint x: 465, endPoint y: 190, distance: 32.9
click at [465, 190] on div "Rota 4 - Placa AD324QO 0000185876 - AMICUCCI J J Limpar filtros Janela de atend…" at bounding box center [350, 156] width 701 height 312
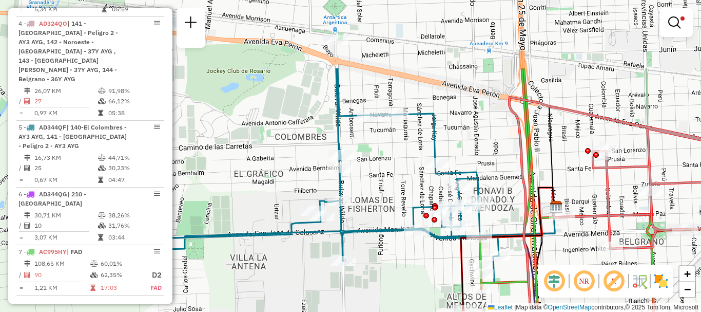
drag, startPoint x: 318, startPoint y: 192, endPoint x: 373, endPoint y: 292, distance: 113.7
click at [373, 292] on div "Rota 4 - Placa AD324QO 0000185876 - AMICUCCI J J Limpar filtros Janela de atend…" at bounding box center [350, 156] width 701 height 312
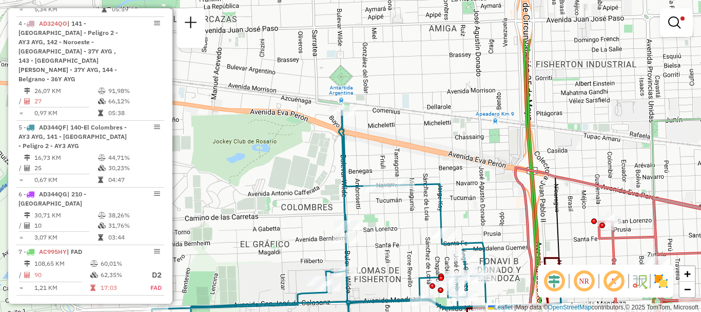
drag, startPoint x: 362, startPoint y: 200, endPoint x: 368, endPoint y: 238, distance: 38.4
click at [368, 238] on div "Rota 4 - Placa AD324QO 0000185876 - AMICUCCI J J Limpar filtros Janela de atend…" at bounding box center [350, 156] width 701 height 312
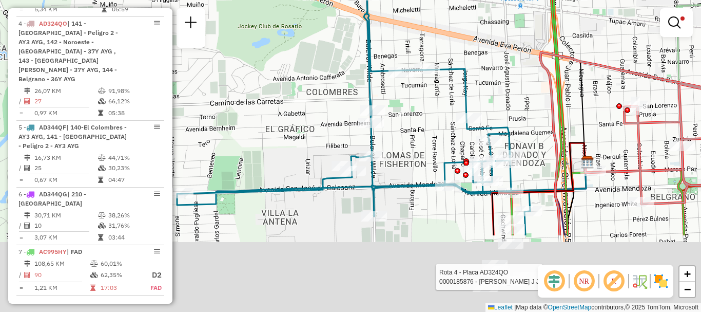
drag, startPoint x: 402, startPoint y: 127, endPoint x: 406, endPoint y: 115, distance: 12.3
click at [406, 115] on div "Rota 4 - Placa AD324QO 0000185876 - AMICUCCI J J Limpar filtros Janela de atend…" at bounding box center [350, 156] width 701 height 312
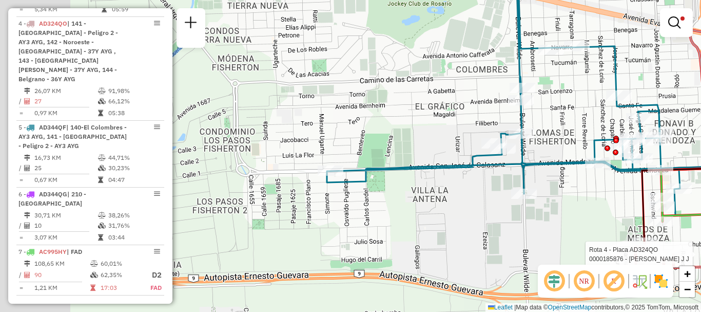
drag, startPoint x: 330, startPoint y: 195, endPoint x: 505, endPoint y: 182, distance: 175.0
click at [505, 182] on div "Rota 4 - Placa AD324QO 0000185876 - AMICUCCI J J Limpar filtros Janela de atend…" at bounding box center [350, 156] width 701 height 312
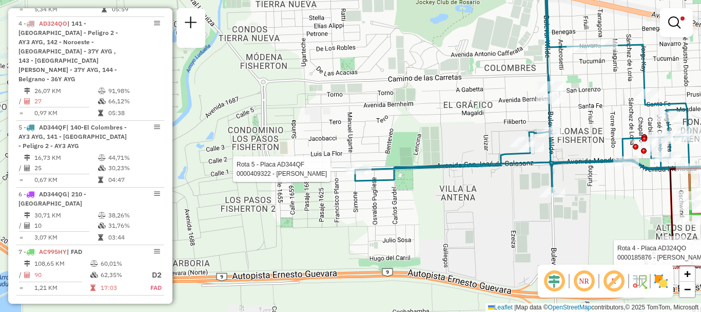
select select "**********"
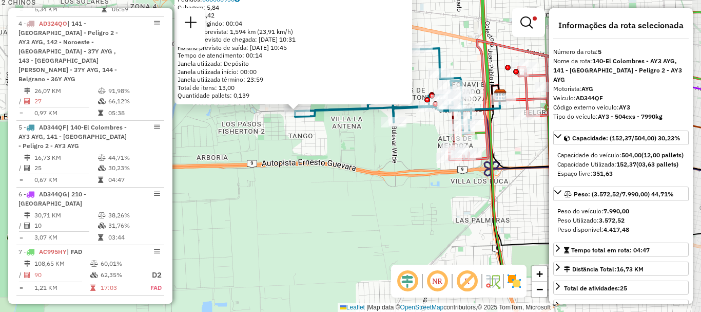
drag, startPoint x: 413, startPoint y: 191, endPoint x: 358, endPoint y: 141, distance: 74.1
click at [358, 141] on div "0000409322 - BLANCO NELSON OSCAR Endereço: AV SAN JOSE DE CALASANZ 0 9064 Bairr…" at bounding box center [350, 156] width 701 height 312
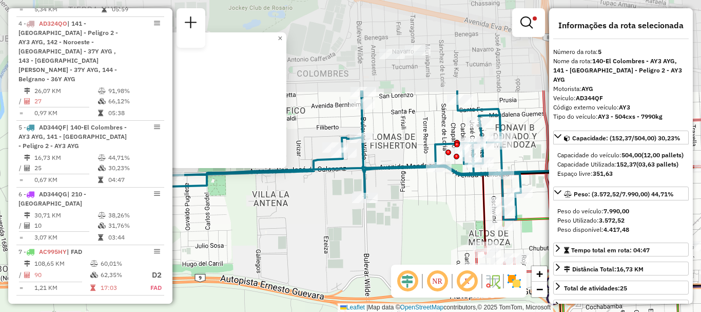
drag, startPoint x: 425, startPoint y: 211, endPoint x: 433, endPoint y: 258, distance: 47.4
click at [433, 258] on div "0000409322 - BLANCO NELSON OSCAR Endereço: AV SAN JOSE DE CALASANZ 0 9064 Bairr…" at bounding box center [350, 156] width 701 height 312
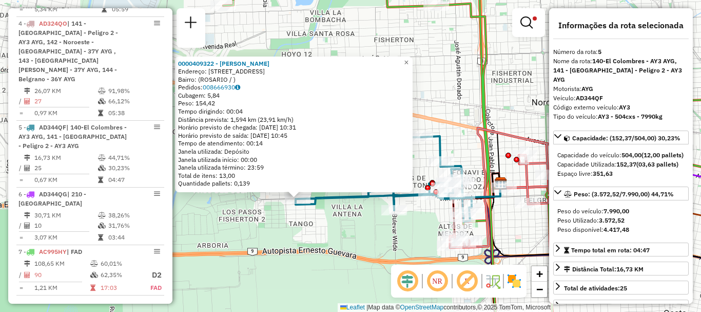
click at [306, 284] on div "0000409322 - BLANCO NELSON OSCAR Endereço: AV SAN JOSE DE CALASANZ 0 9064 Bairr…" at bounding box center [350, 156] width 701 height 312
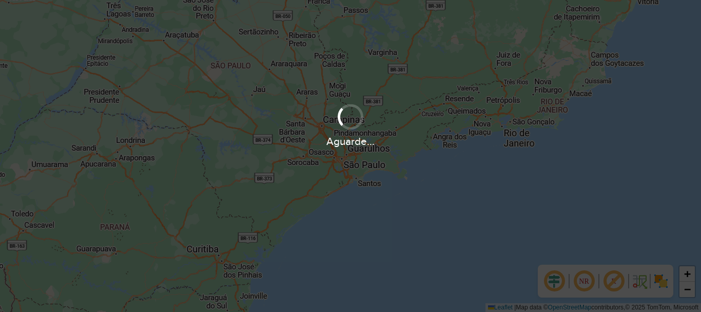
scroll to position [673, 0]
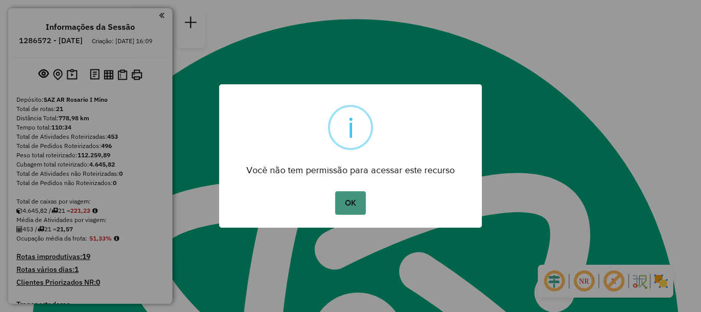
click at [353, 195] on button "OK" at bounding box center [350, 203] width 30 height 24
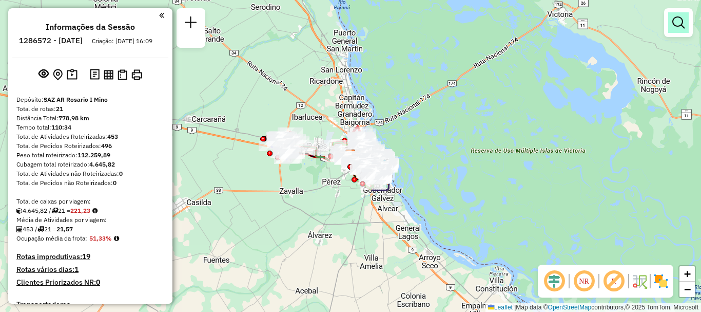
click at [672, 26] on em at bounding box center [678, 22] width 12 height 12
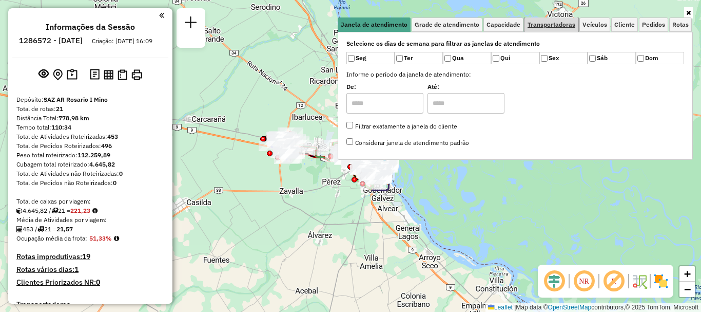
click at [543, 24] on span "Transportadoras" at bounding box center [552, 25] width 48 height 6
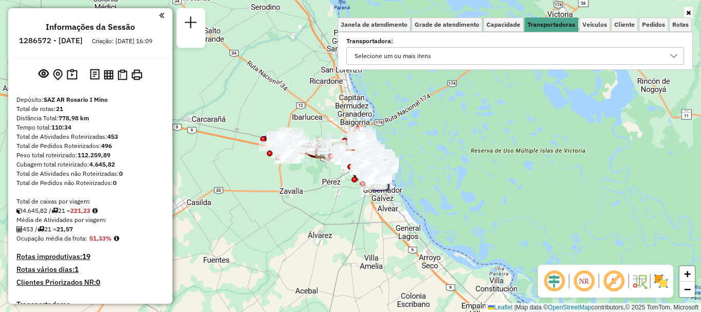
click at [672, 54] on icon at bounding box center [674, 56] width 8 height 8
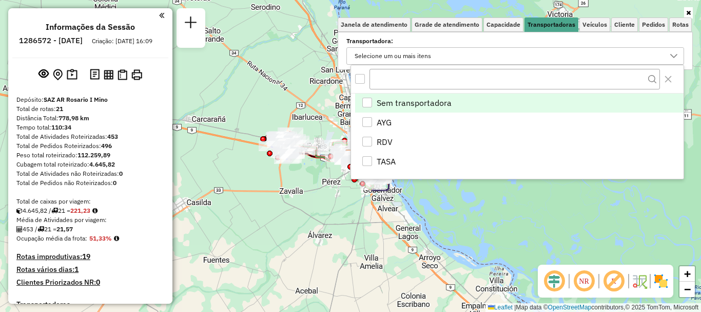
scroll to position [6, 35]
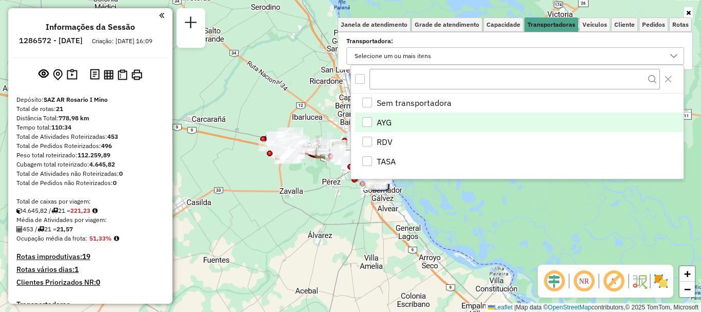
click at [362, 119] on div "AYG" at bounding box center [367, 122] width 10 height 10
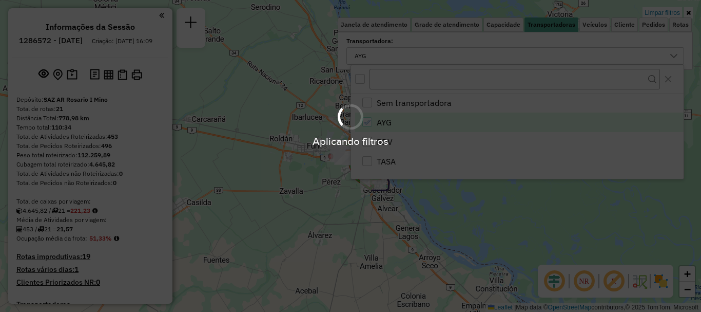
click at [346, 206] on hb-app "Aplicando filtros Pop-up bloqueado! Seu navegador bloqueou automáticamente a ab…" at bounding box center [350, 156] width 701 height 312
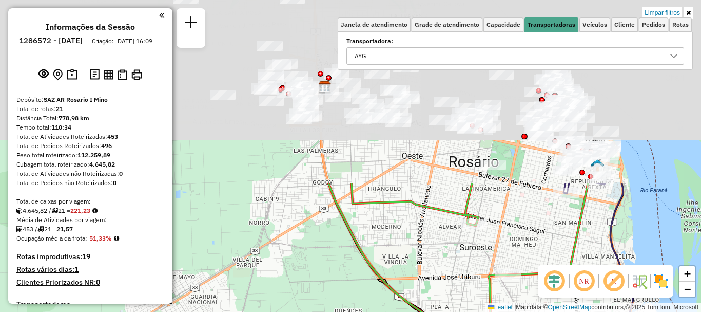
drag, startPoint x: 381, startPoint y: 114, endPoint x: 364, endPoint y: 329, distance: 214.7
click at [364, 311] on html "Aplicando filtros Pop-up bloqueado! Seu navegador bloqueou automáticamente a ab…" at bounding box center [350, 156] width 701 height 312
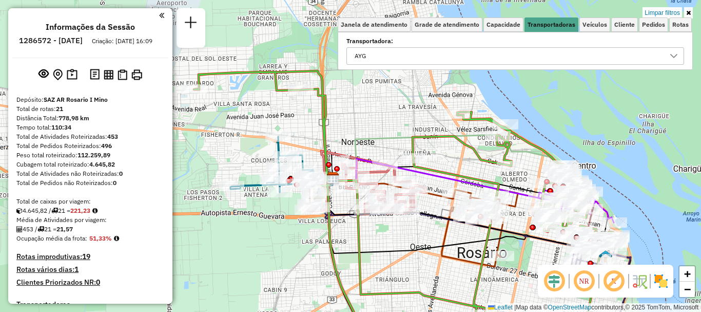
drag, startPoint x: 354, startPoint y: 220, endPoint x: 361, endPoint y: 309, distance: 88.6
click at [361, 309] on div "Limpar filtros Janela de atendimento Grade de atendimento Capacidade Transporta…" at bounding box center [350, 156] width 701 height 312
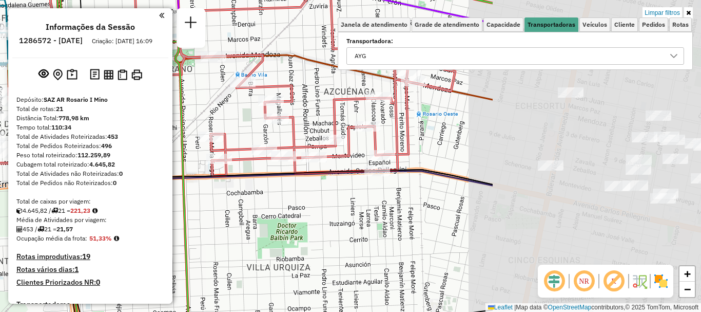
drag, startPoint x: 426, startPoint y: 174, endPoint x: 153, endPoint y: 187, distance: 272.9
click at [146, 174] on hb-router-mapa "Informações da Sessão 1286572 - 02/10/2025 Criação: 01/10/2025 16:09 Depósito: …" at bounding box center [350, 156] width 701 height 312
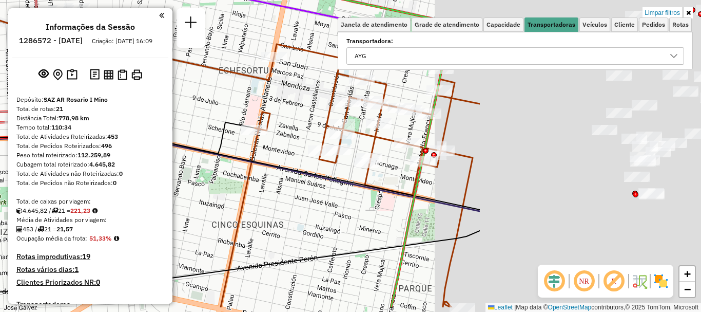
drag, startPoint x: 610, startPoint y: 209, endPoint x: 319, endPoint y: 174, distance: 293.2
click at [319, 174] on icon at bounding box center [124, 94] width 712 height 230
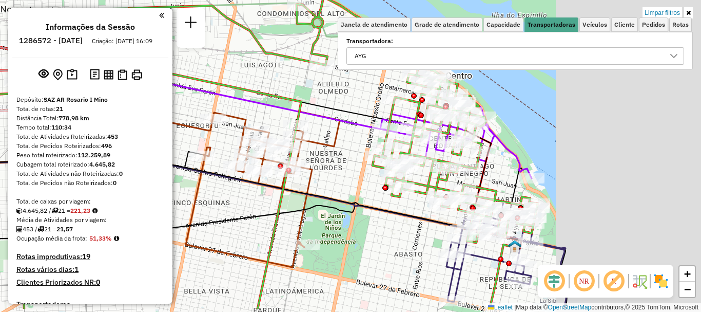
drag, startPoint x: 431, startPoint y: 214, endPoint x: 339, endPoint y: 211, distance: 91.4
click at [340, 210] on icon at bounding box center [246, 158] width 572 height 156
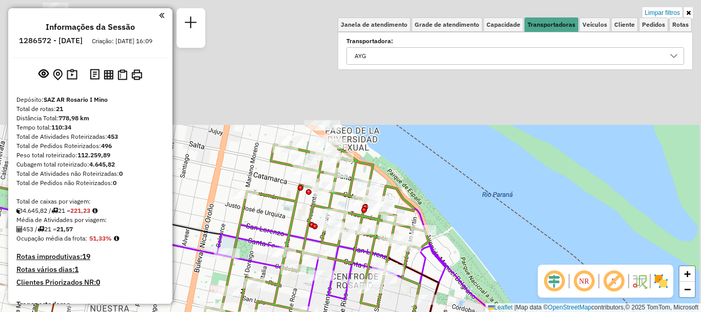
click at [389, 311] on html "Aplicando filtros Pop-up bloqueado! Seu navegador bloqueou automáticamente a ab…" at bounding box center [350, 156] width 701 height 312
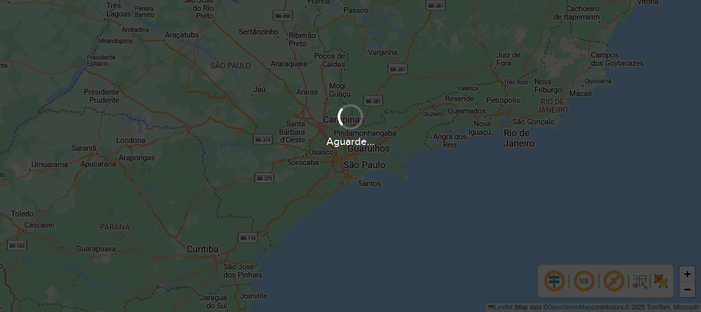
scroll to position [673, 0]
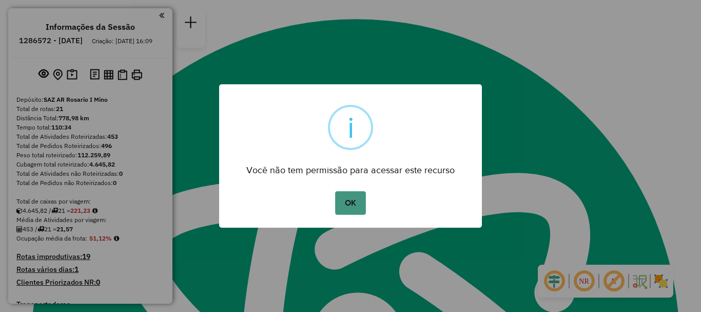
click at [359, 198] on button "OK" at bounding box center [350, 203] width 30 height 24
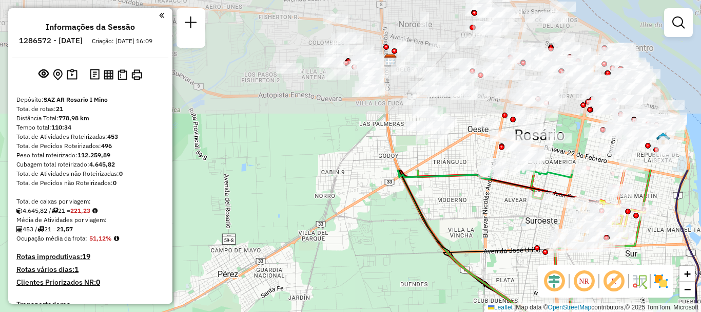
drag, startPoint x: 365, startPoint y: 194, endPoint x: 351, endPoint y: 307, distance: 114.4
click at [351, 307] on div "Janela de atendimento Grade de atendimento Capacidade Transportadoras Veículos …" at bounding box center [350, 156] width 701 height 312
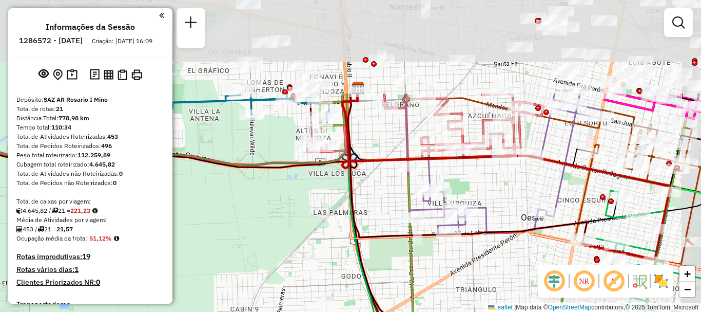
drag, startPoint x: 394, startPoint y: 95, endPoint x: 338, endPoint y: 208, distance: 126.7
click at [342, 218] on div "Janela de atendimento Grade de atendimento Capacidade Transportadoras Veículos …" at bounding box center [350, 156] width 701 height 312
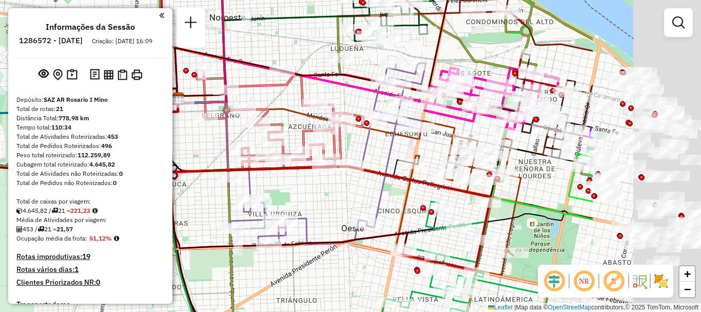
drag, startPoint x: 296, startPoint y: 188, endPoint x: 230, endPoint y: 194, distance: 65.5
click at [230, 194] on div "Janela de atendimento Grade de atendimento Capacidade Transportadoras Veículos …" at bounding box center [350, 156] width 701 height 312
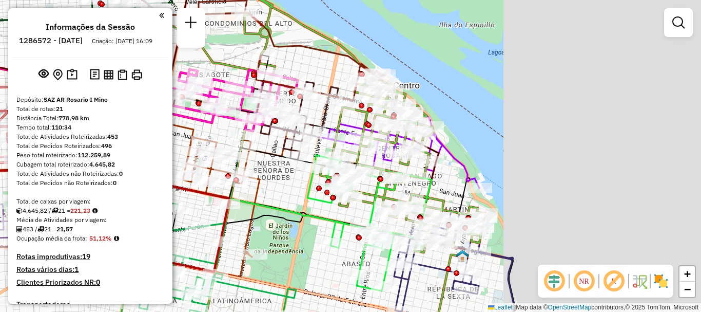
drag, startPoint x: 508, startPoint y: 205, endPoint x: 249, endPoint y: 206, distance: 258.2
click at [249, 206] on icon at bounding box center [122, 173] width 442 height 147
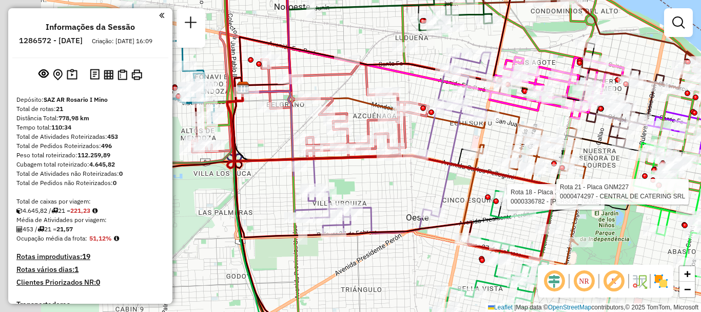
drag, startPoint x: 376, startPoint y: 193, endPoint x: 503, endPoint y: 193, distance: 126.8
click at [493, 193] on div "Rota 18 - Placa PLF968 0000336782 - ZHANG HONG Rota 21 - Placa GNM227 000047429…" at bounding box center [350, 156] width 701 height 312
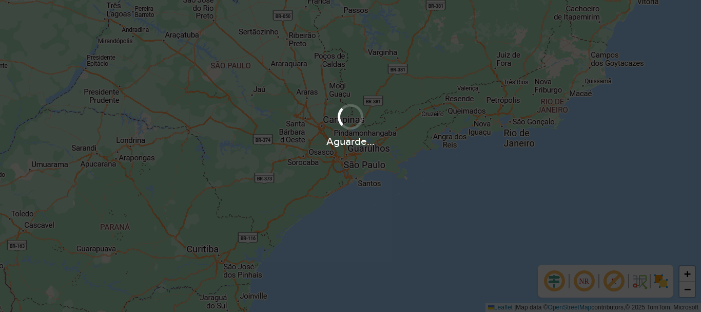
scroll to position [673, 0]
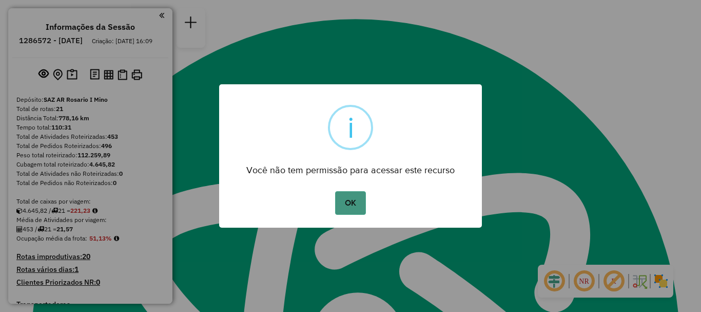
click at [353, 205] on button "OK" at bounding box center [350, 203] width 30 height 24
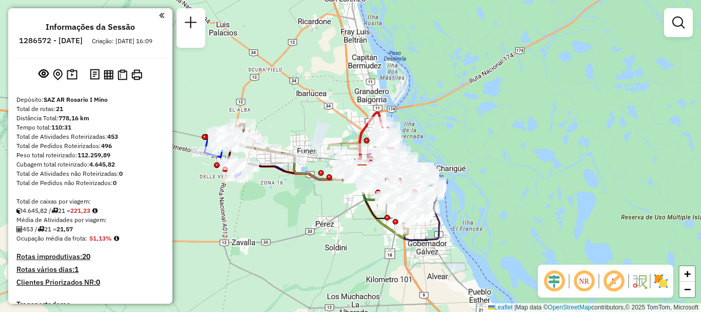
drag, startPoint x: 314, startPoint y: 161, endPoint x: 329, endPoint y: 232, distance: 72.3
click at [329, 232] on div "Janela de atendimento Grade de atendimento Capacidade Transportadoras Veículos …" at bounding box center [350, 156] width 701 height 312
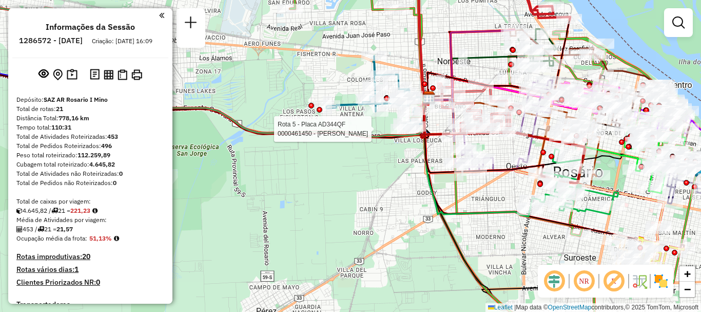
select select "**********"
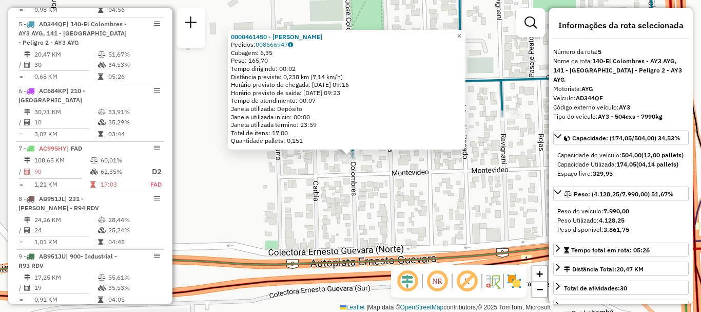
scroll to position [51, 0]
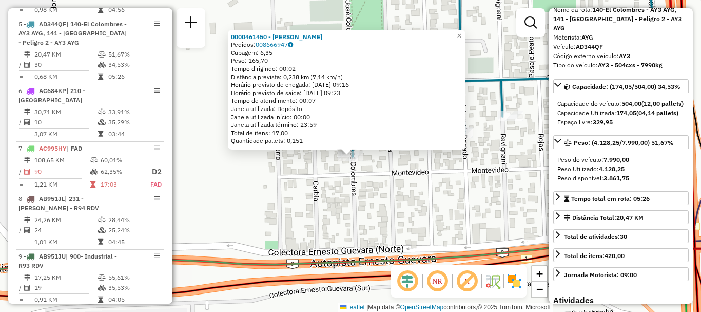
click at [464, 232] on div "0000461450 - BENITEZ [PERSON_NAME] Pedidos: 008666947 Cubagem: 6,35 Peso: 165,7…" at bounding box center [350, 156] width 701 height 312
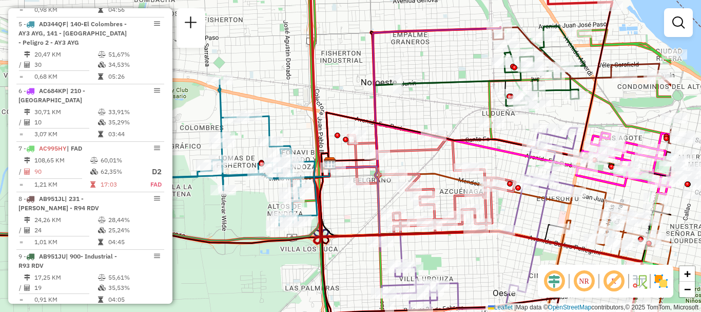
drag, startPoint x: 465, startPoint y: 216, endPoint x: 365, endPoint y: 209, distance: 99.8
click at [365, 209] on div "Janela de atendimento Grade de atendimento Capacidade Transportadoras Veículos …" at bounding box center [350, 156] width 701 height 312
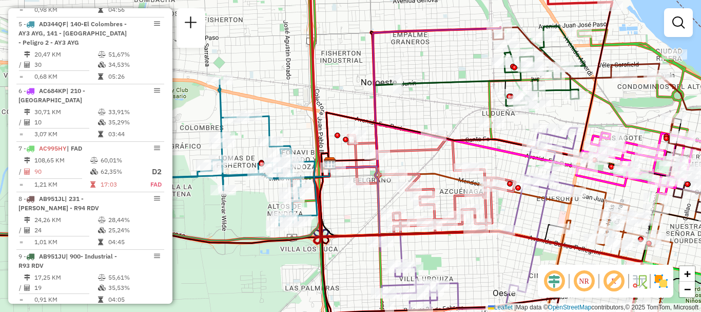
click at [359, 215] on div "Janela de atendimento Grade de atendimento Capacidade Transportadoras Veículos …" at bounding box center [350, 156] width 701 height 312
